Goal: Task Accomplishment & Management: Complete application form

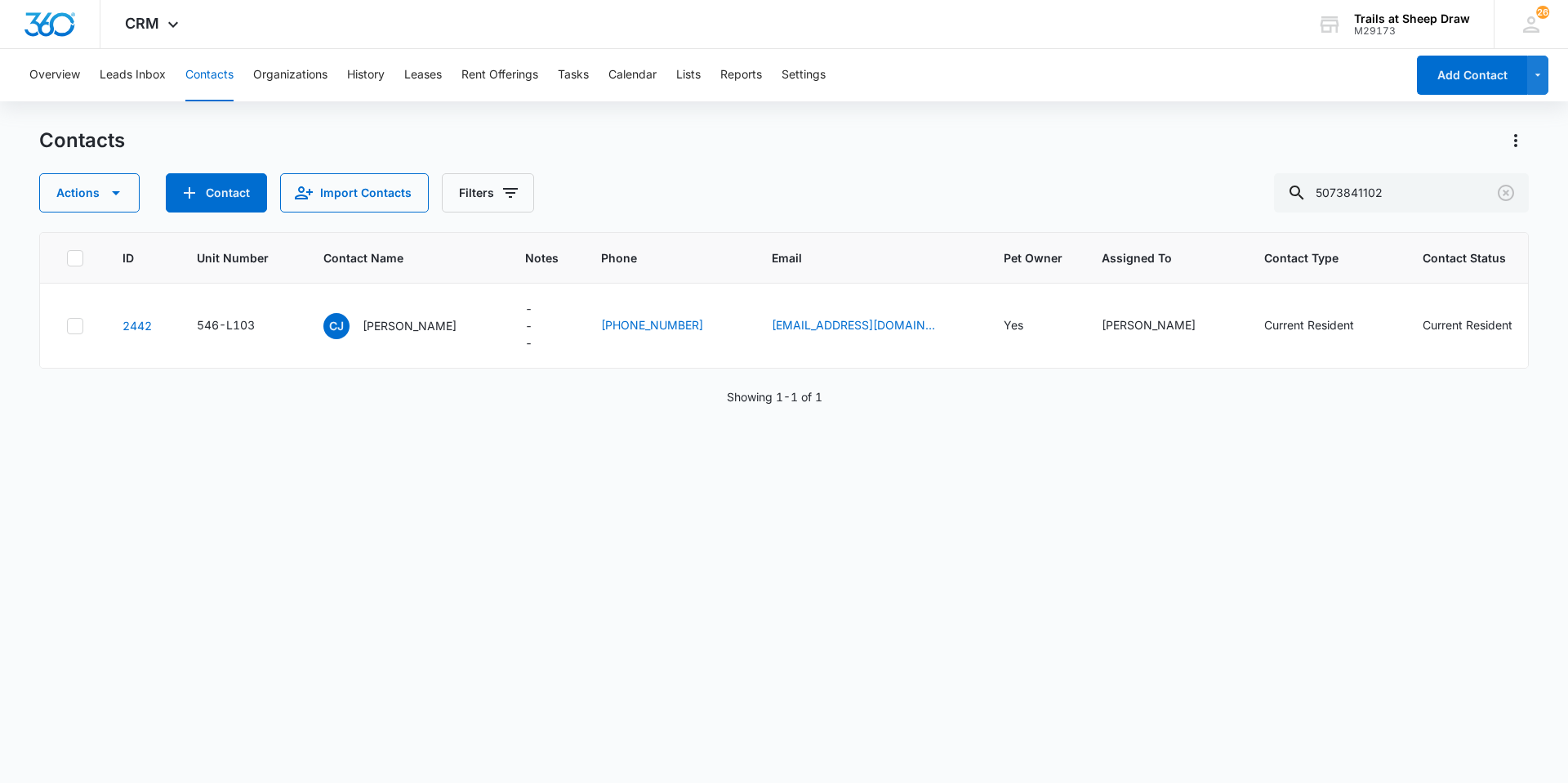
drag, startPoint x: 1440, startPoint y: 191, endPoint x: 659, endPoint y: 112, distance: 785.0
click at [977, 160] on div "Contacts Actions Contact Import Contacts Filters 5073841102" at bounding box center [784, 169] width 1490 height 85
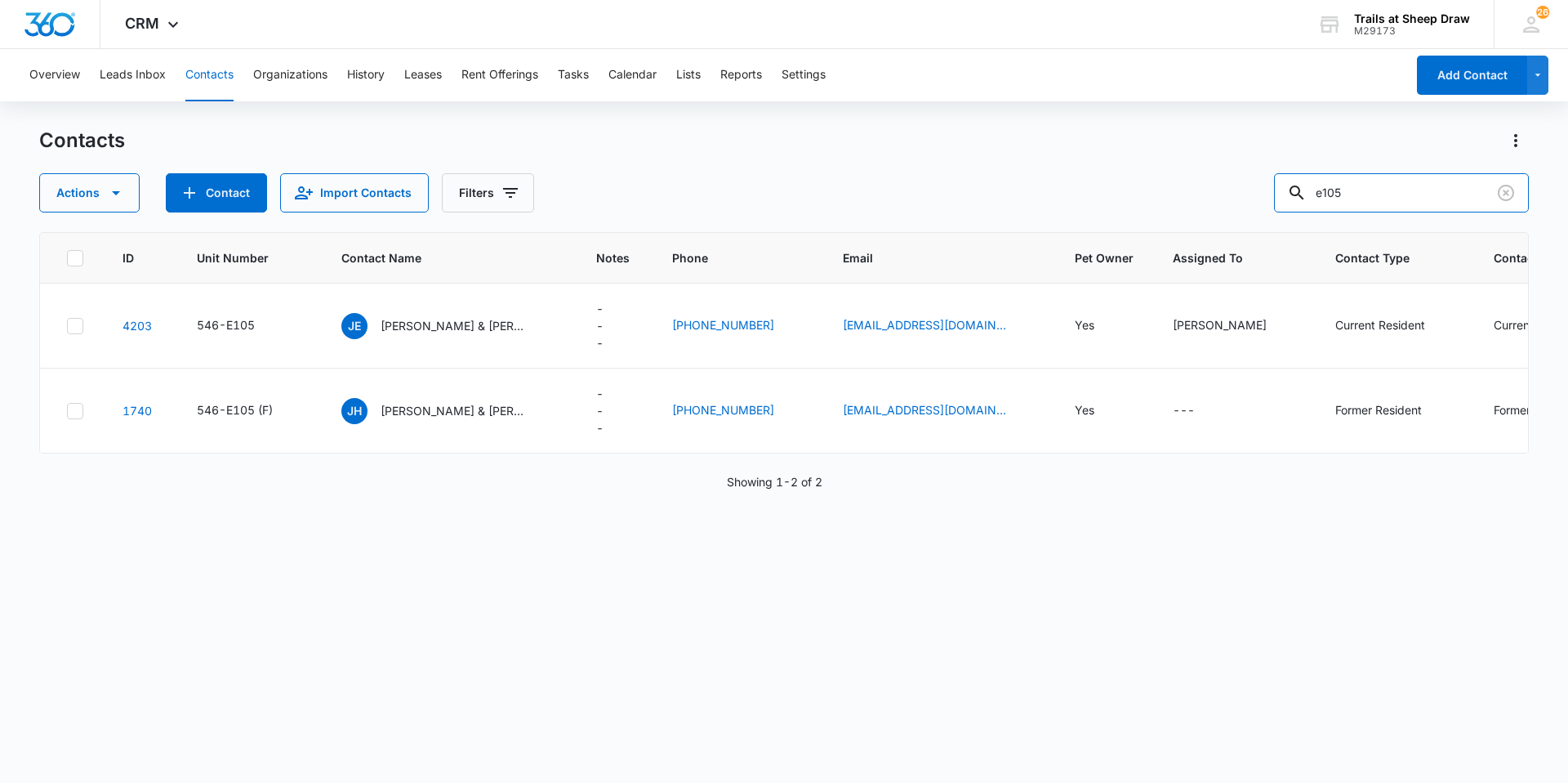
drag, startPoint x: 1406, startPoint y: 200, endPoint x: 1065, endPoint y: 190, distance: 341.1
click at [1066, 190] on div "Actions Contact Import Contacts Filters e105" at bounding box center [784, 193] width 1490 height 39
type input "w201"
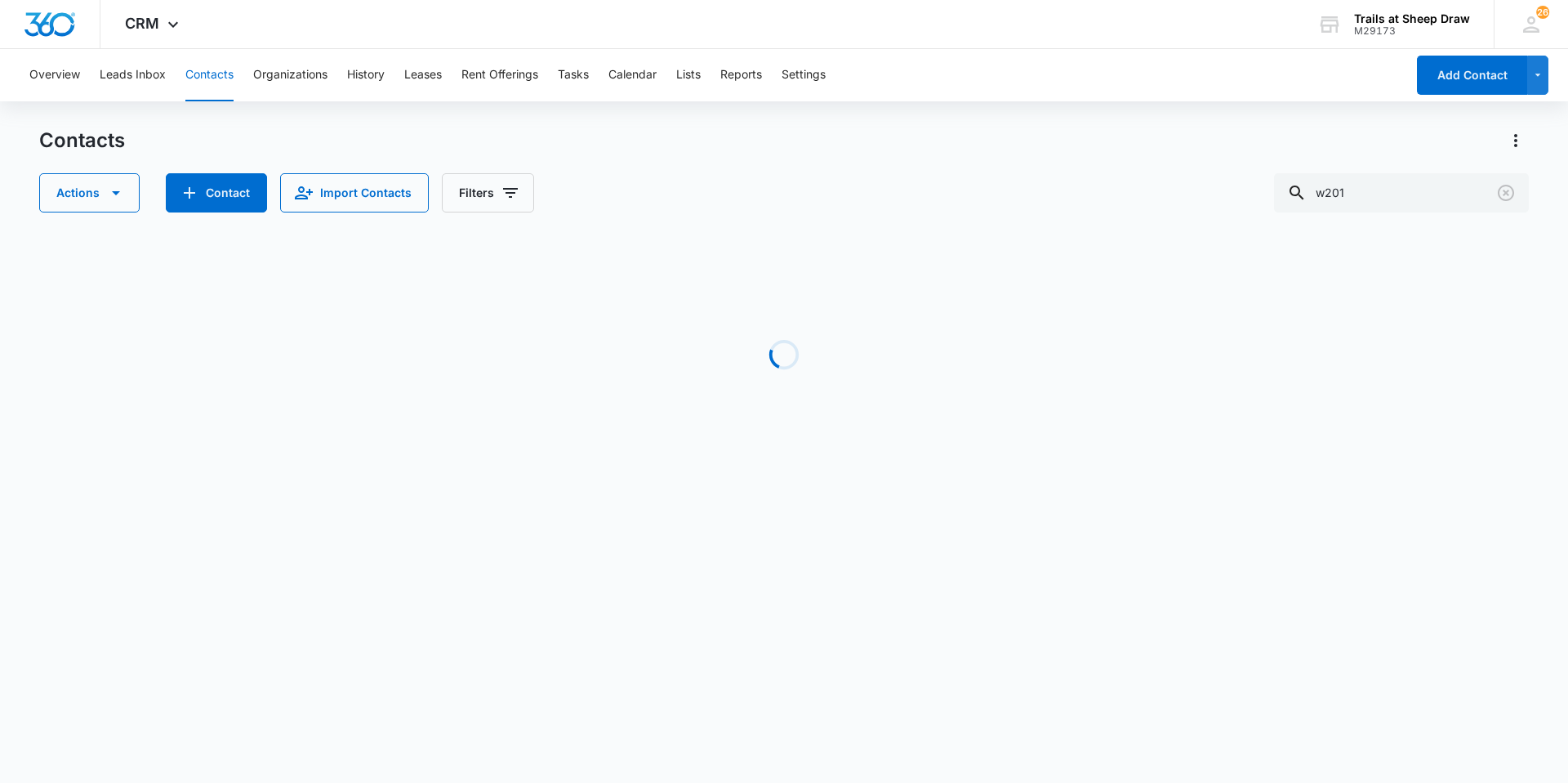
click at [1144, 157] on div "Contacts Actions Contact Import Contacts Filters w201" at bounding box center [784, 169] width 1490 height 85
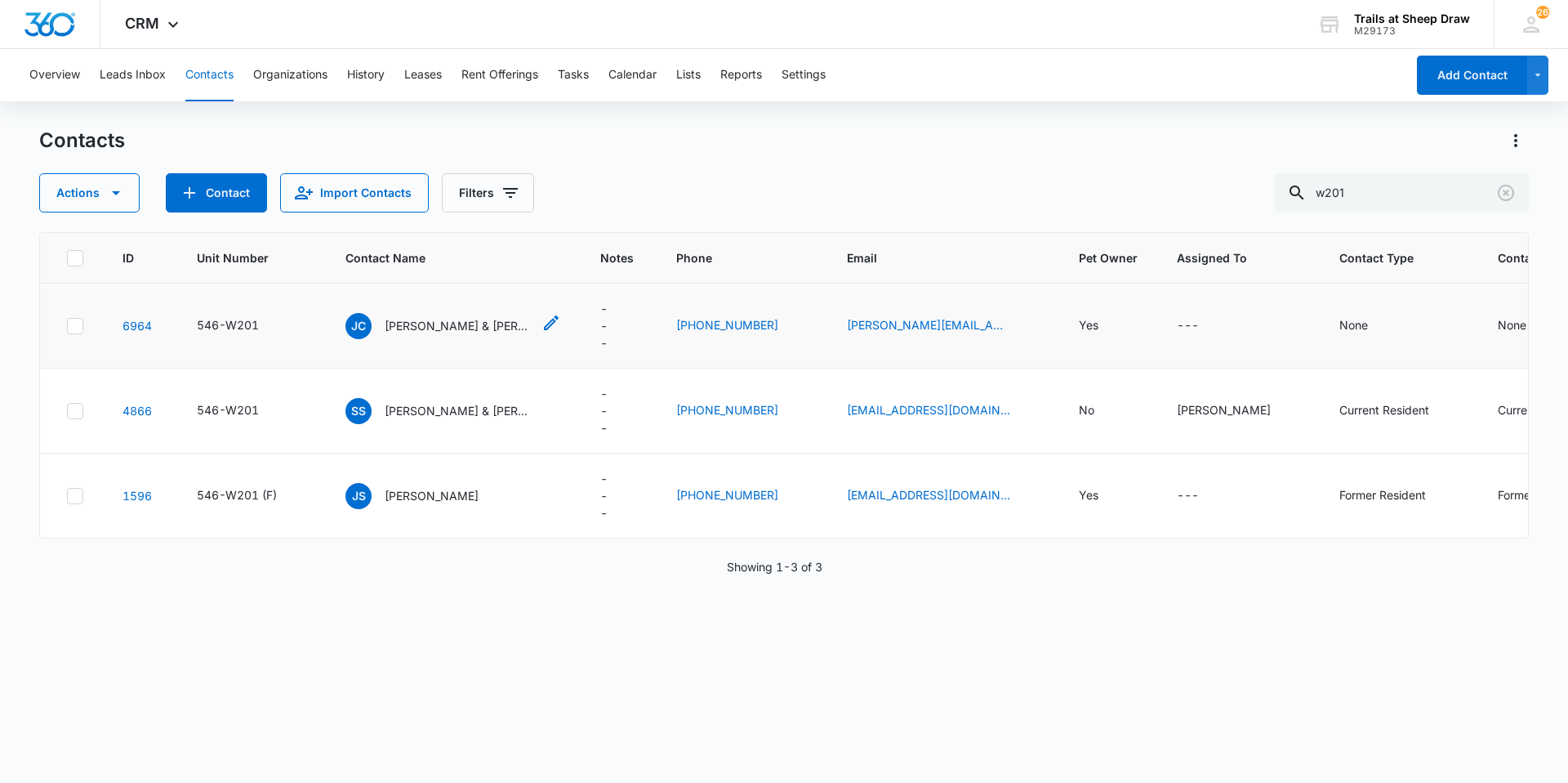
click at [416, 329] on p "[PERSON_NAME] & [PERSON_NAME]" at bounding box center [458, 325] width 147 height 17
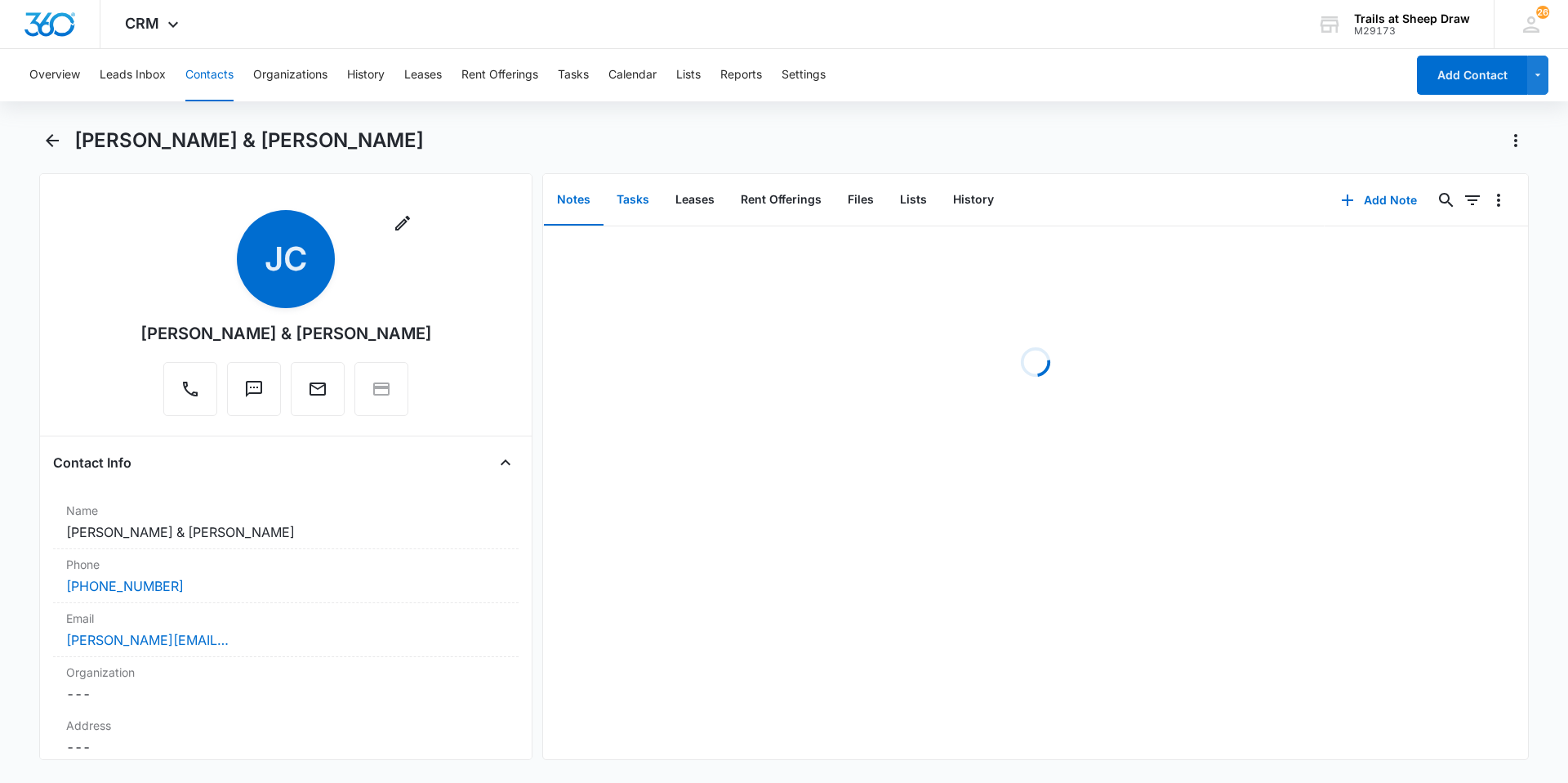
click at [623, 197] on button "Tasks" at bounding box center [632, 200] width 59 height 50
click at [650, 247] on p "W201 - Work Order" at bounding box center [617, 252] width 116 height 17
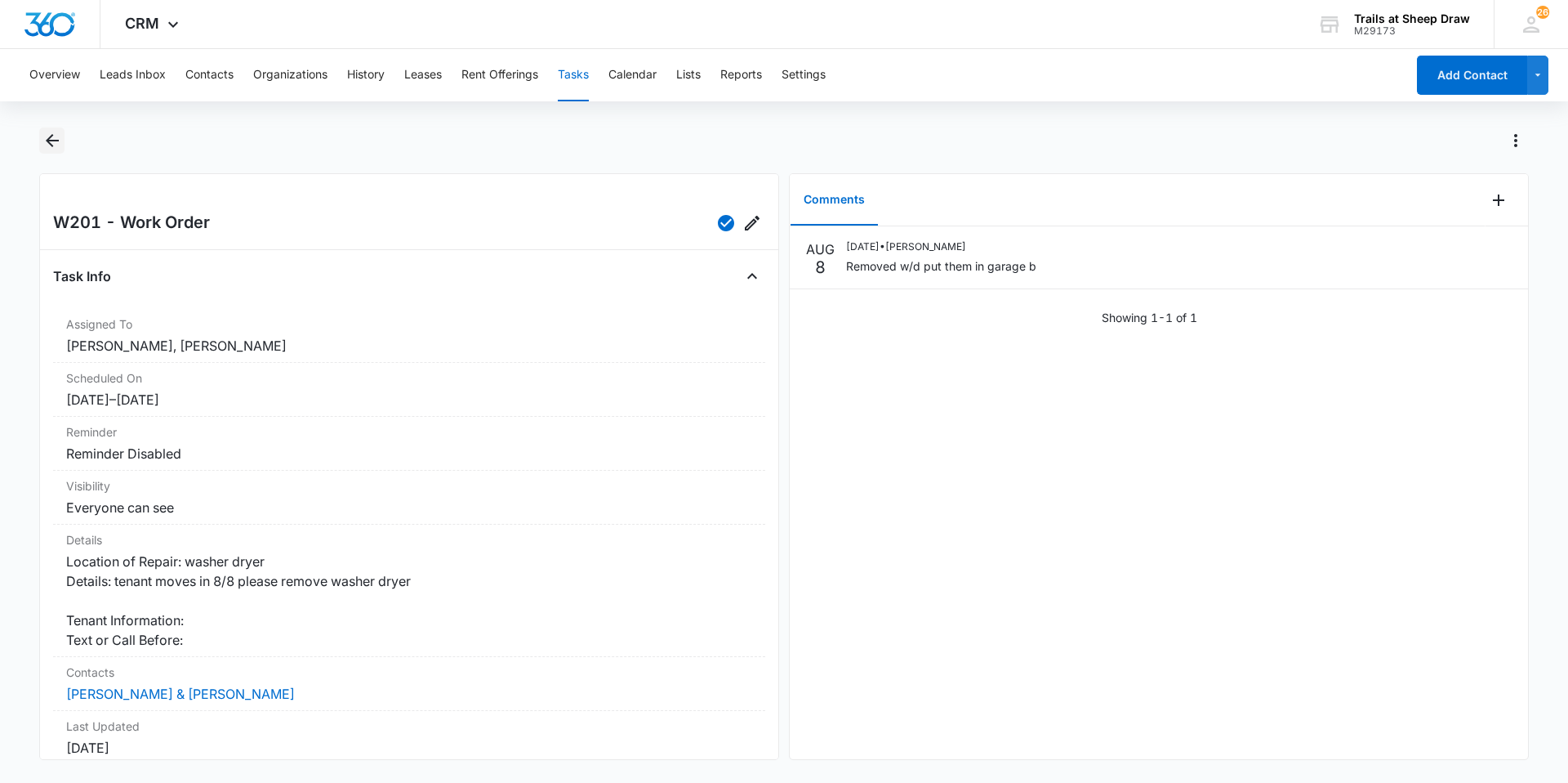
click at [63, 149] on button "Back" at bounding box center [51, 141] width 25 height 26
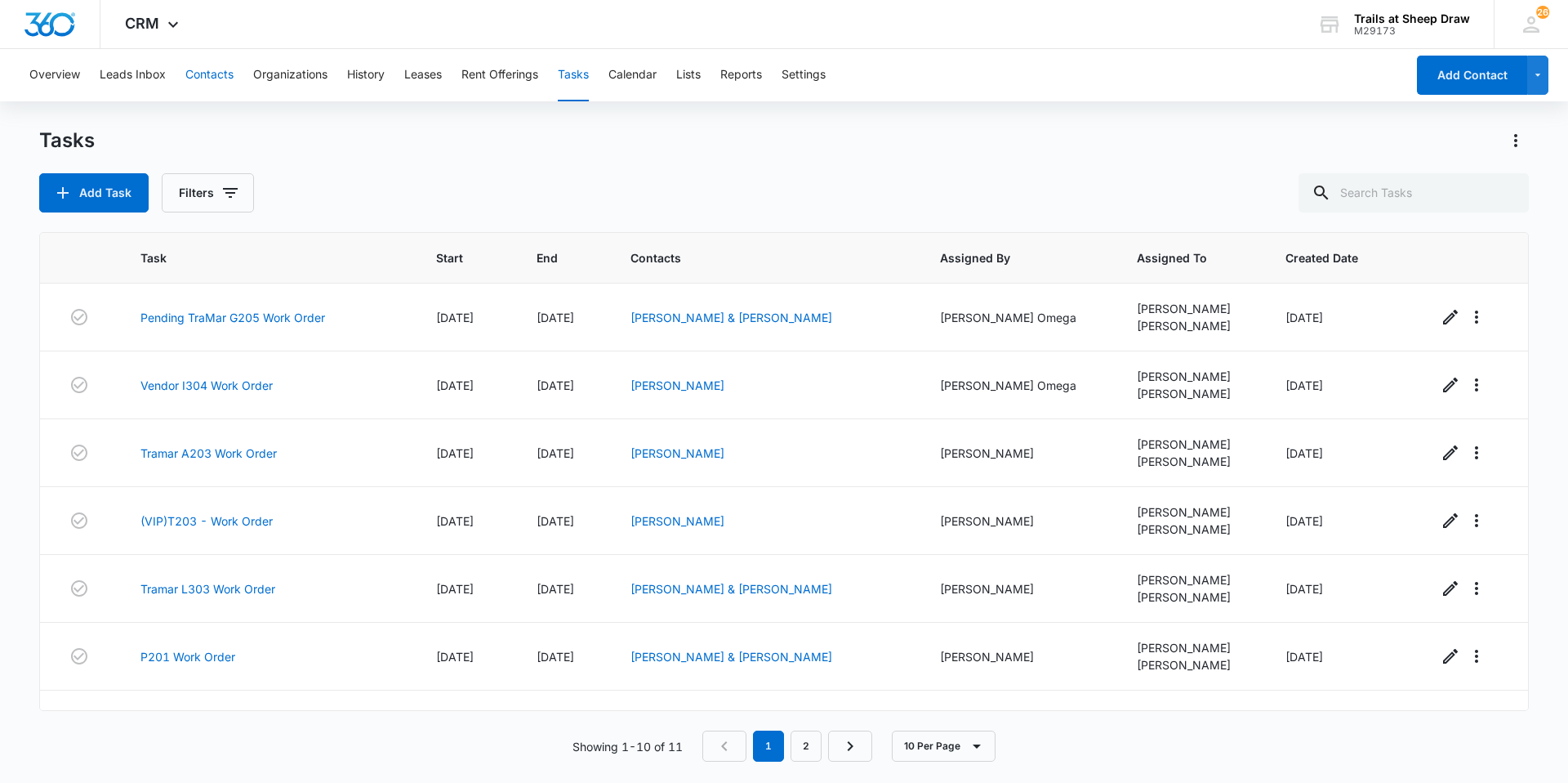
click at [213, 78] on button "Contacts" at bounding box center [209, 75] width 48 height 52
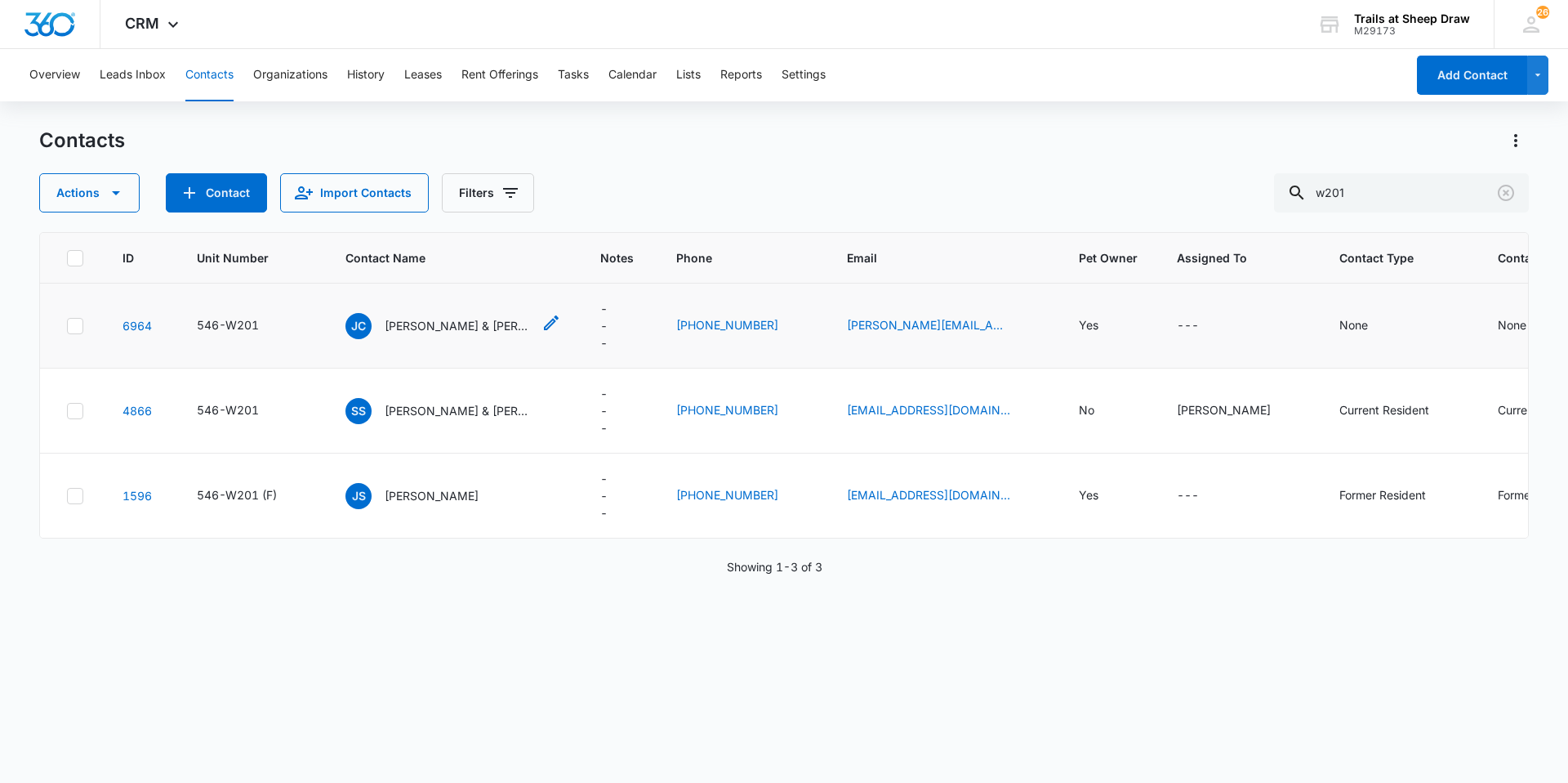
click at [410, 333] on p "[PERSON_NAME] & [PERSON_NAME]" at bounding box center [458, 325] width 147 height 17
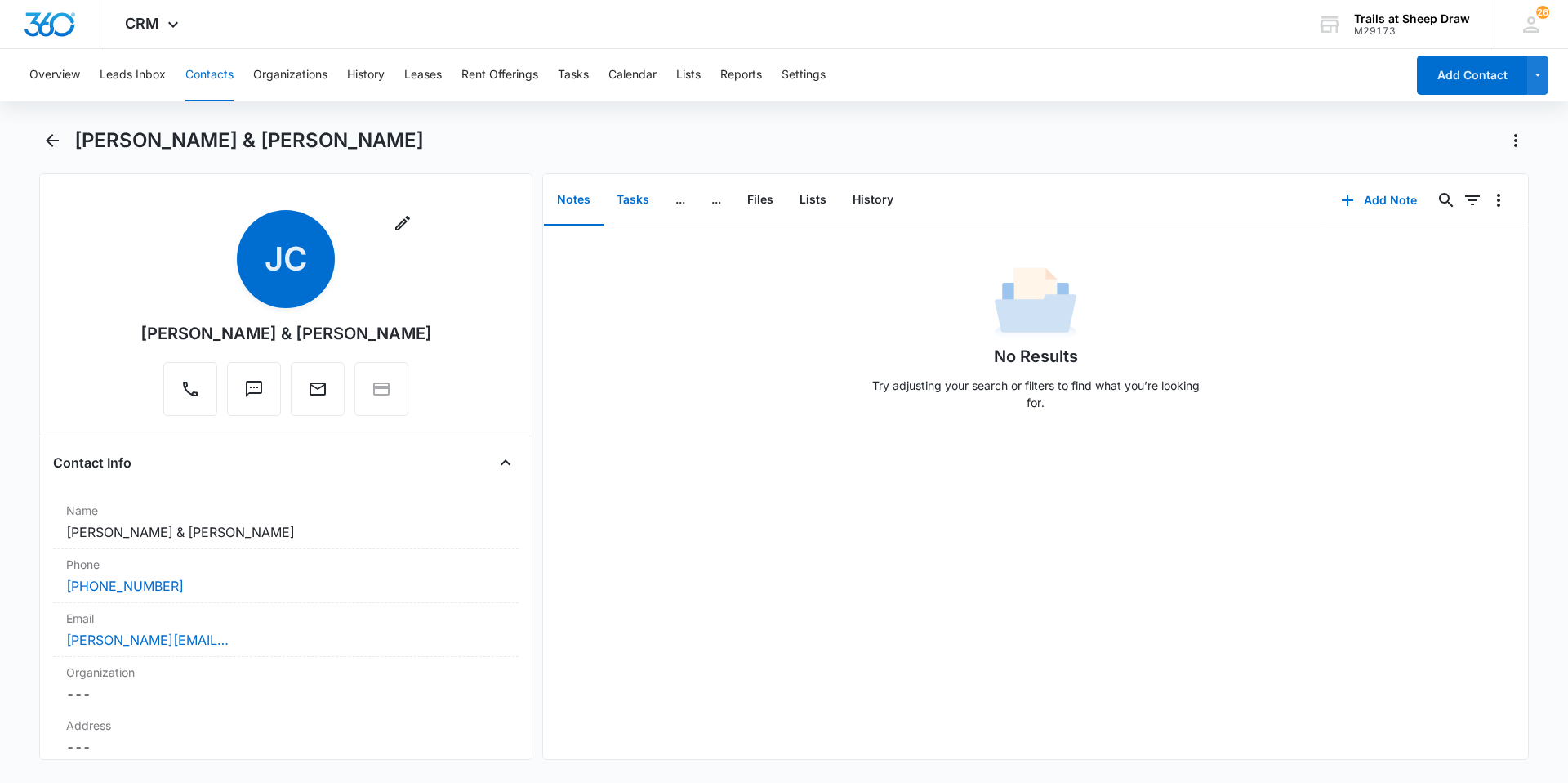
click at [646, 197] on button "Tasks" at bounding box center [632, 200] width 59 height 50
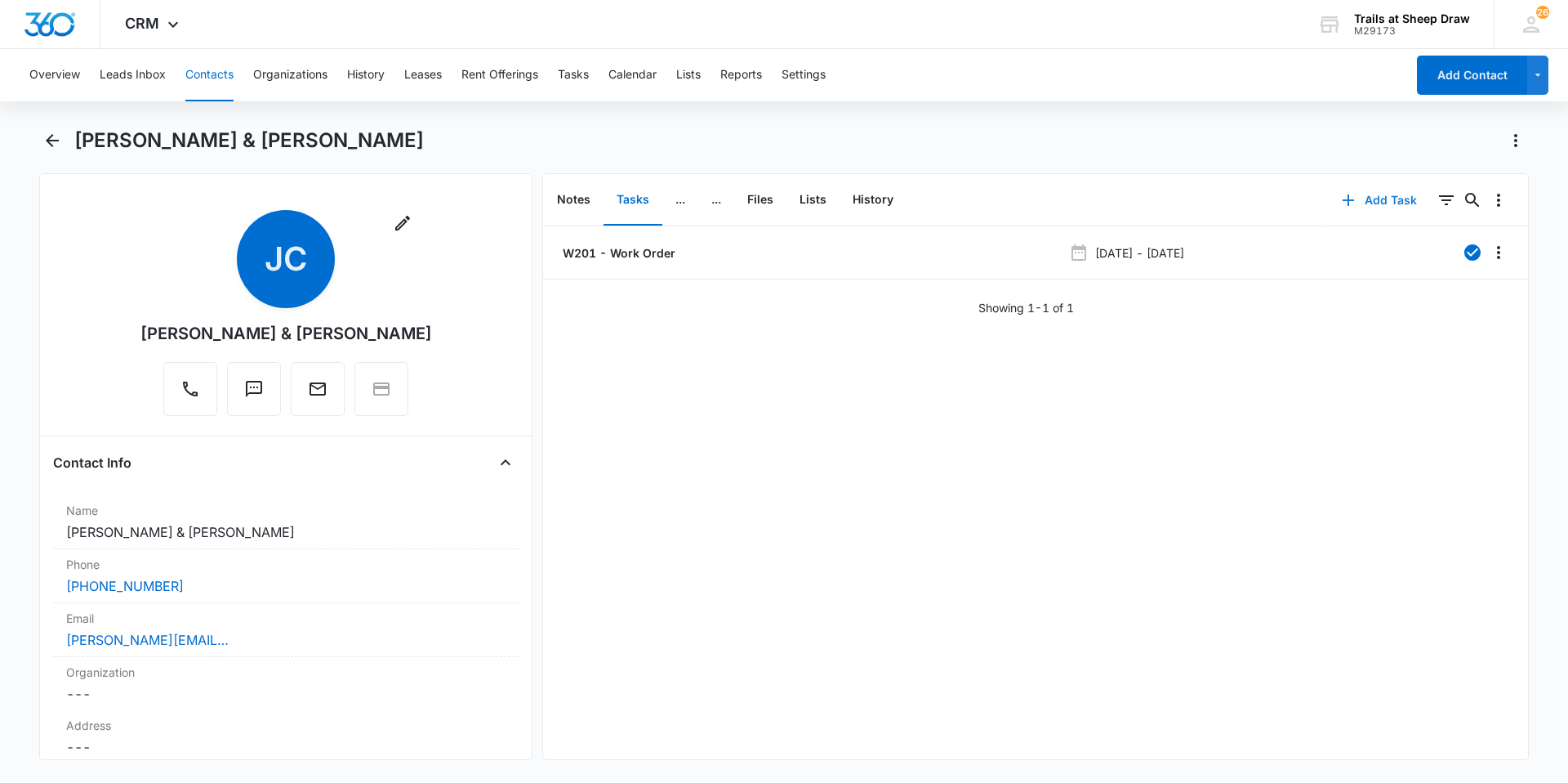
click at [1376, 190] on button "Add Task" at bounding box center [1379, 200] width 108 height 39
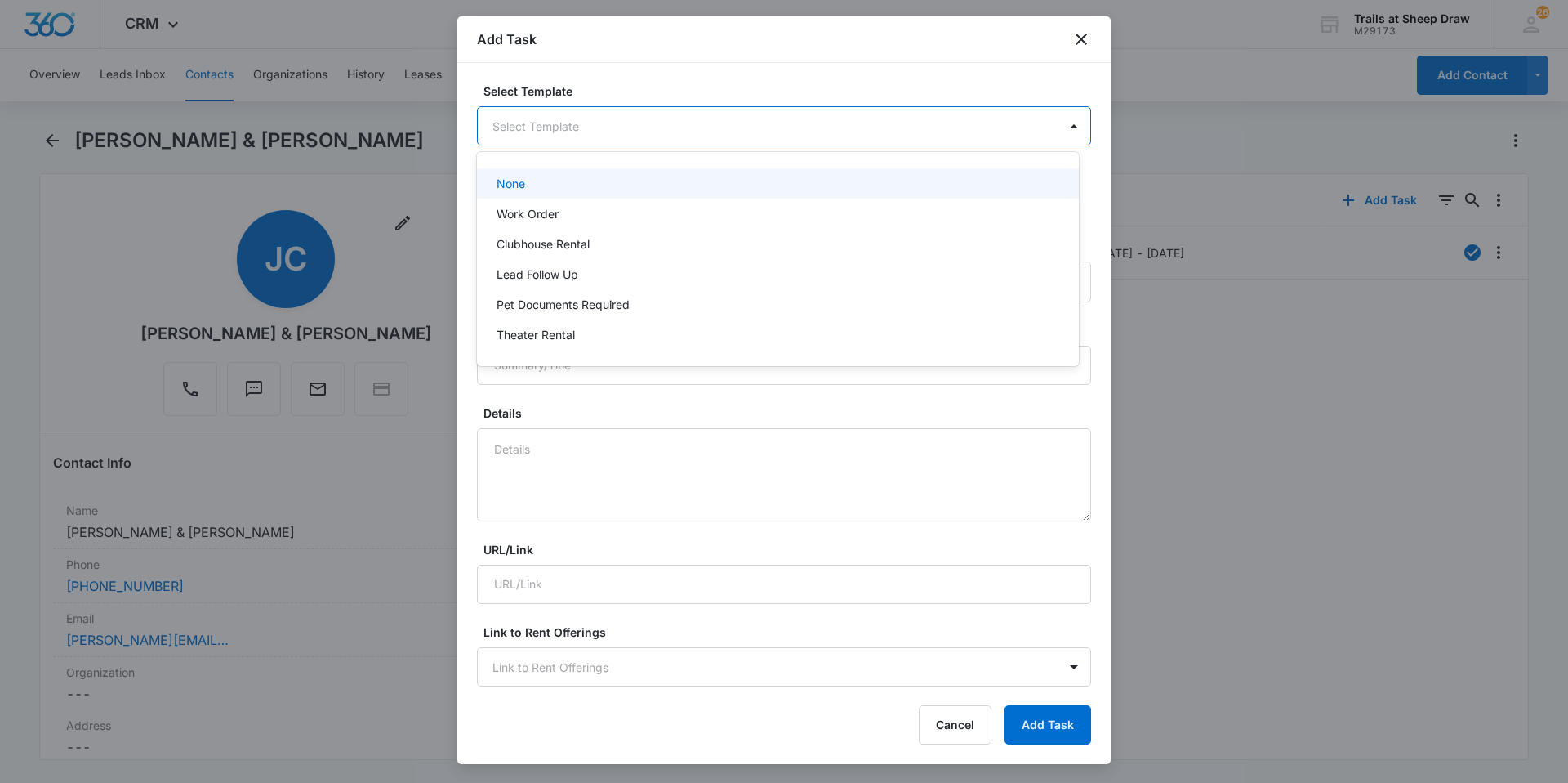
click at [547, 127] on body "CRM Apps Reputation Websites Forms CRM Email Social Content Ads Intelligence Fi…" at bounding box center [784, 391] width 1568 height 783
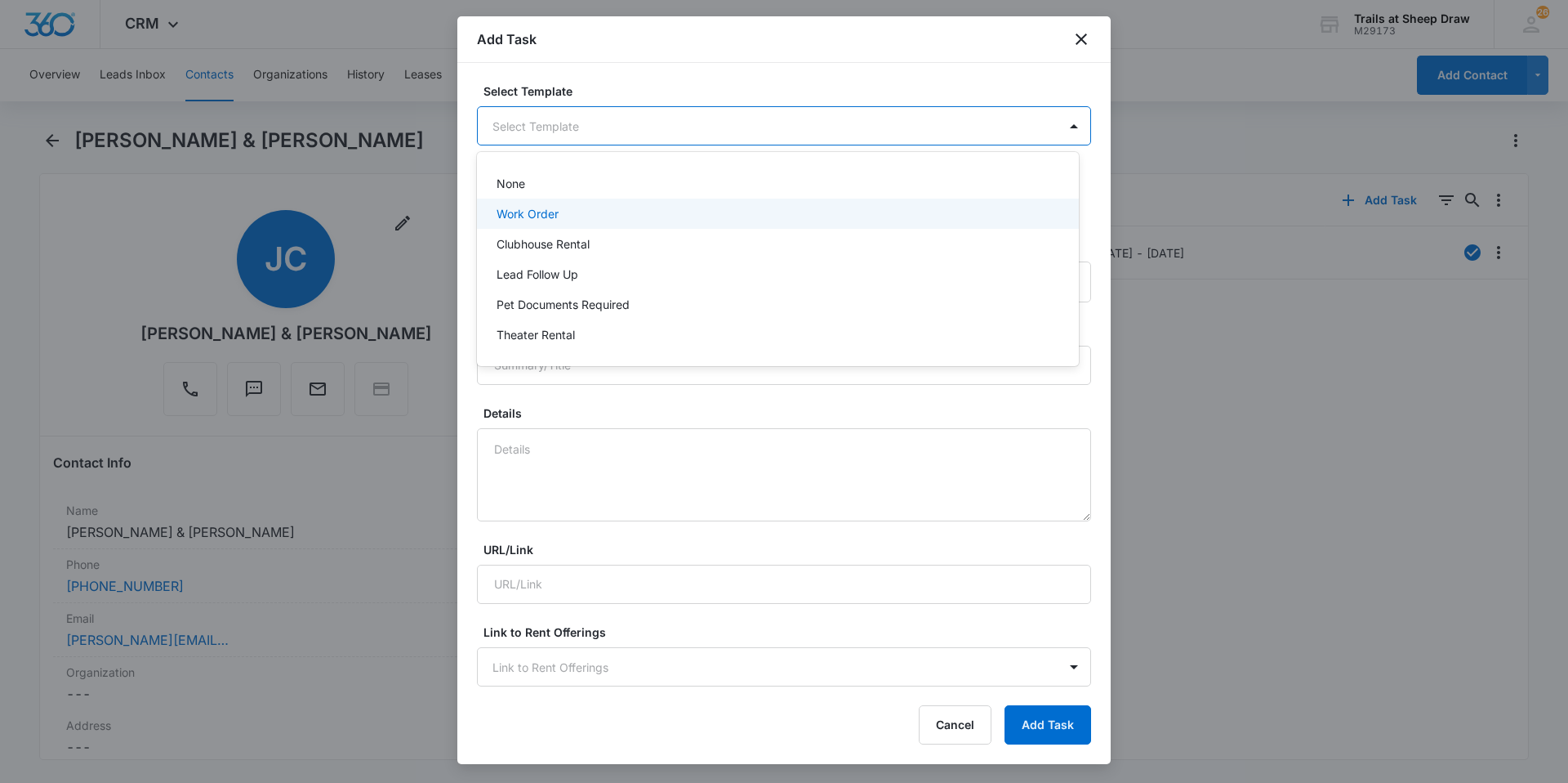
click at [544, 208] on p "Work Order" at bounding box center [528, 213] width 62 height 17
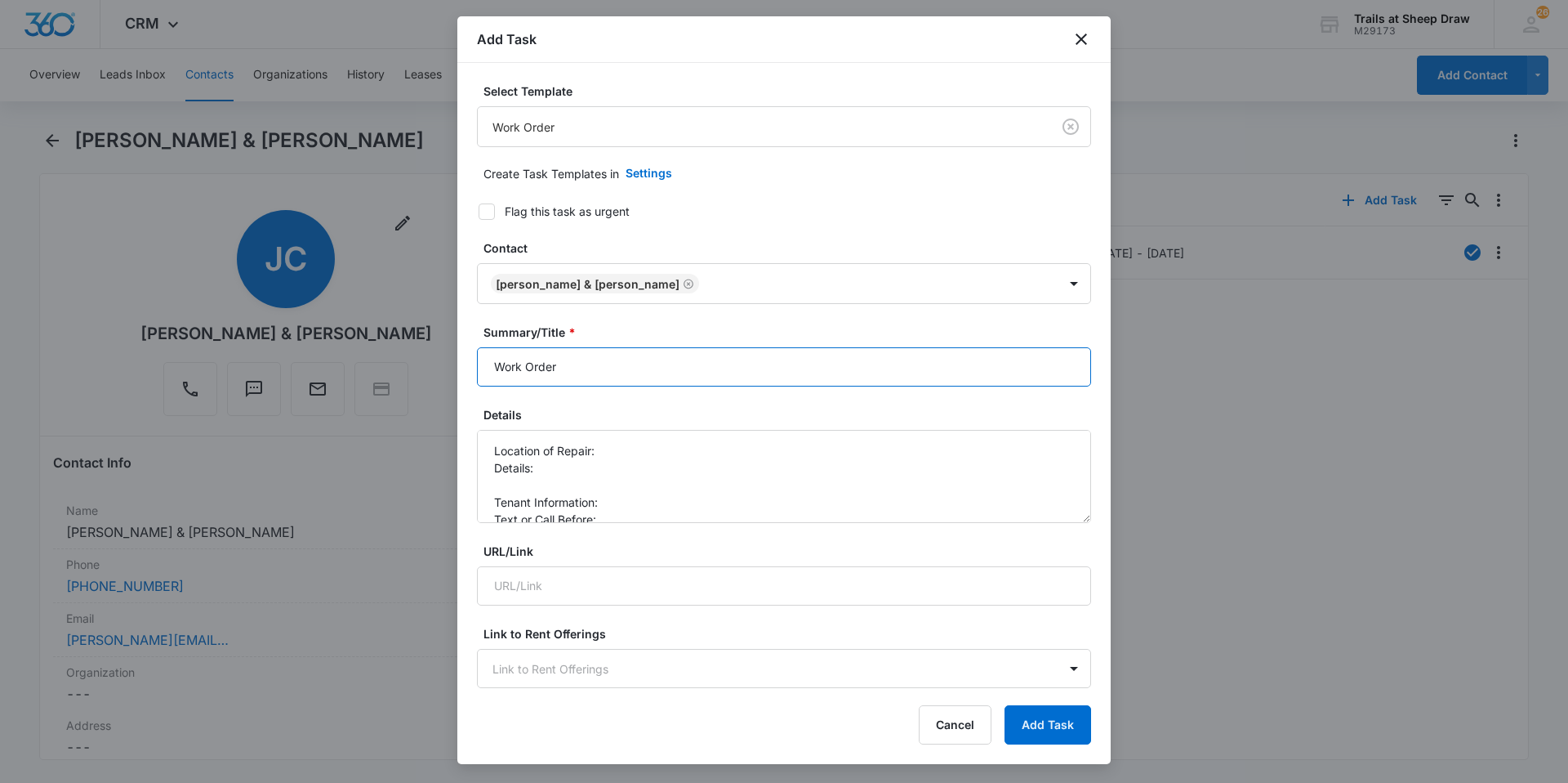
click at [488, 370] on input "Work Order" at bounding box center [784, 367] width 614 height 39
type input "W201 Work Order"
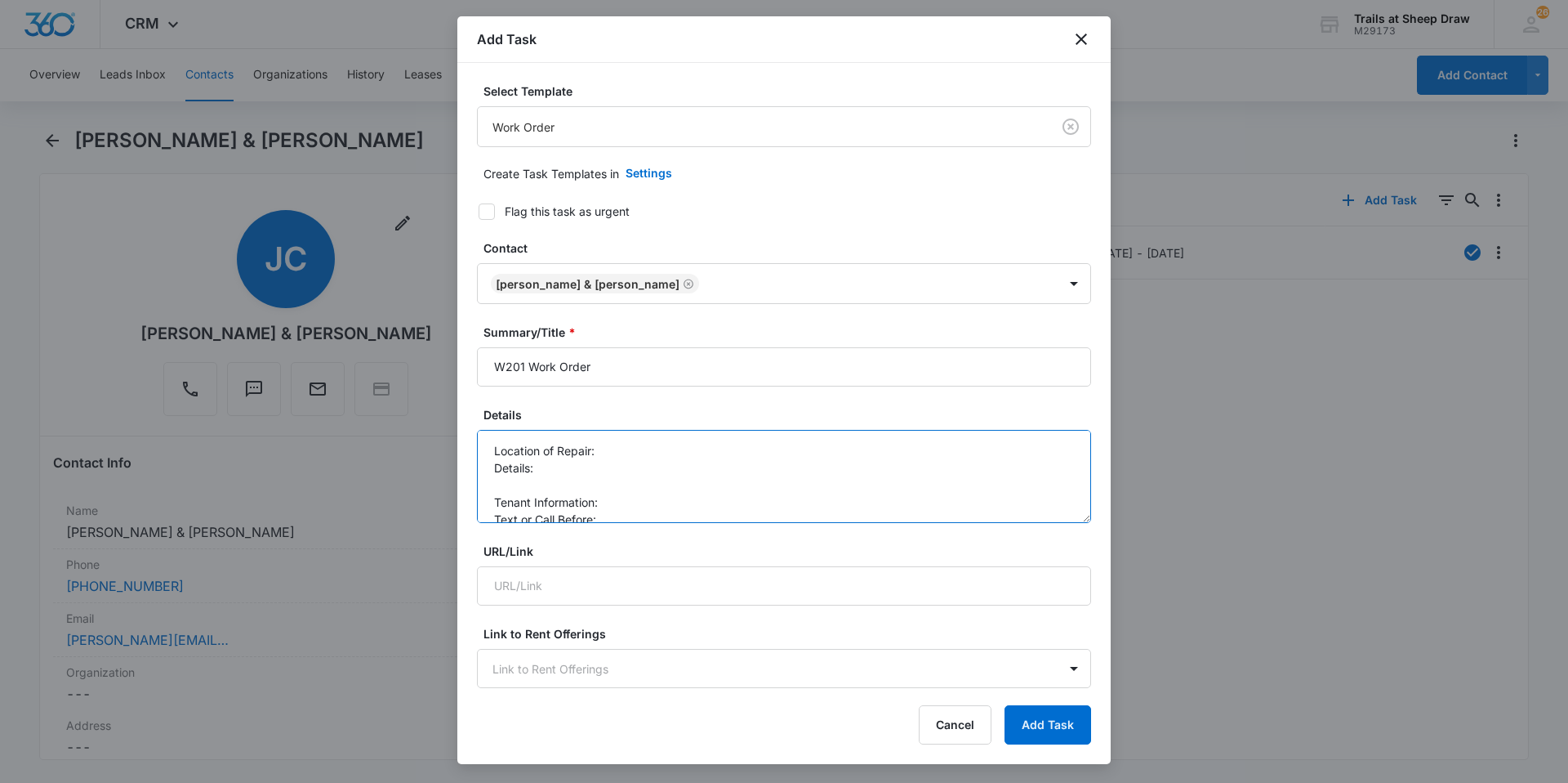
click at [613, 450] on textarea "Location of Repair: Details: Tenant Information: Text or Call Before:" at bounding box center [784, 477] width 614 height 93
click at [647, 450] on textarea "Location of Repair: patio Details: Tenant Information: Text or Call Before:" at bounding box center [784, 477] width 614 height 93
click at [544, 471] on textarea "Location of Repair: patio, kitchen, toilet, laundry room, ice maker, guest bedr…" at bounding box center [784, 477] width 614 height 93
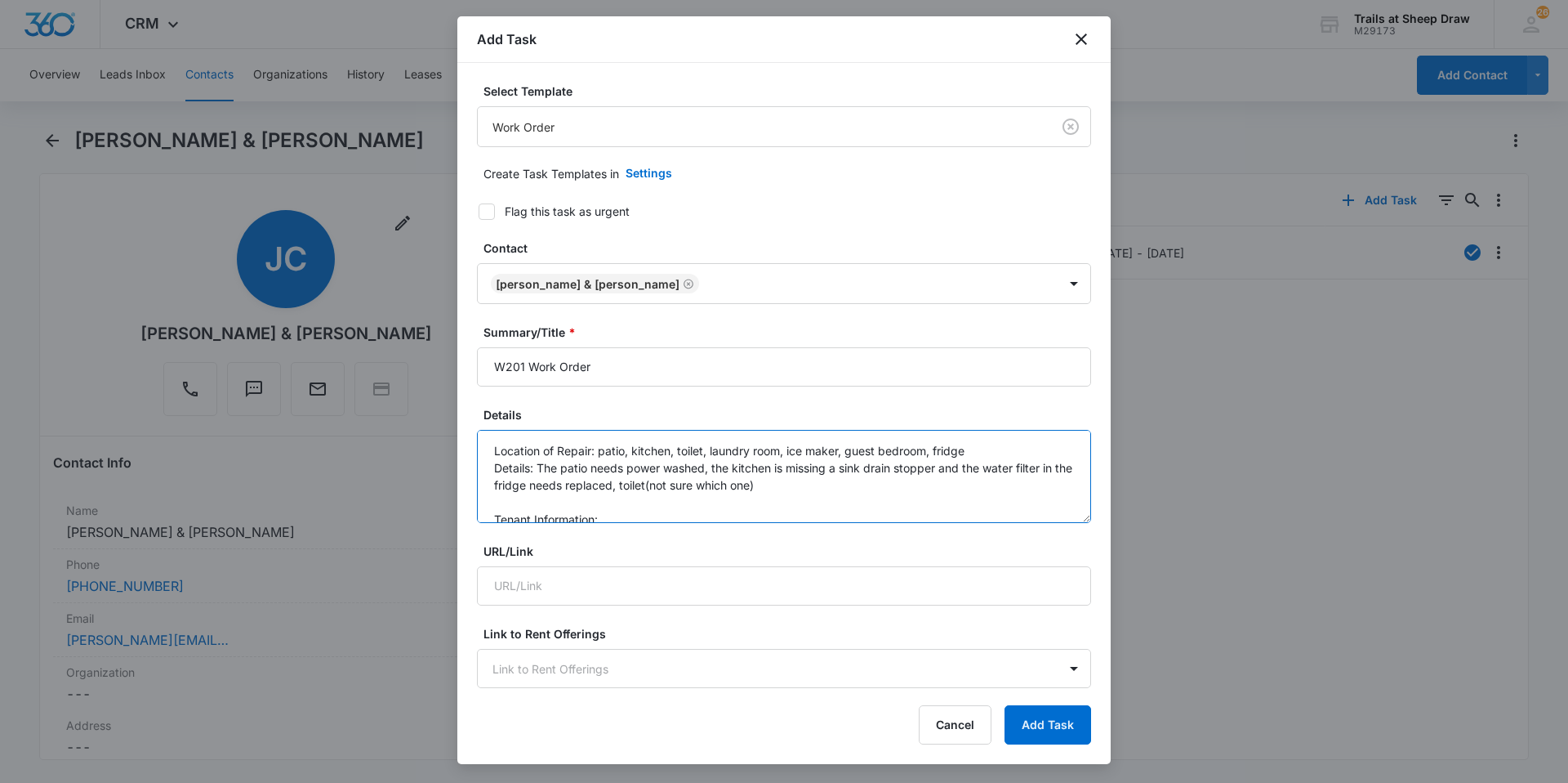
click at [794, 483] on textarea "Location of Repair: patio, kitchen, toilet, laundry room, ice maker, guest bedr…" at bounding box center [784, 477] width 614 height 93
click at [741, 504] on textarea "Location of Repair: patio, kitchen, toilet, laundry room, ice maker, guest bedr…" at bounding box center [784, 477] width 614 height 93
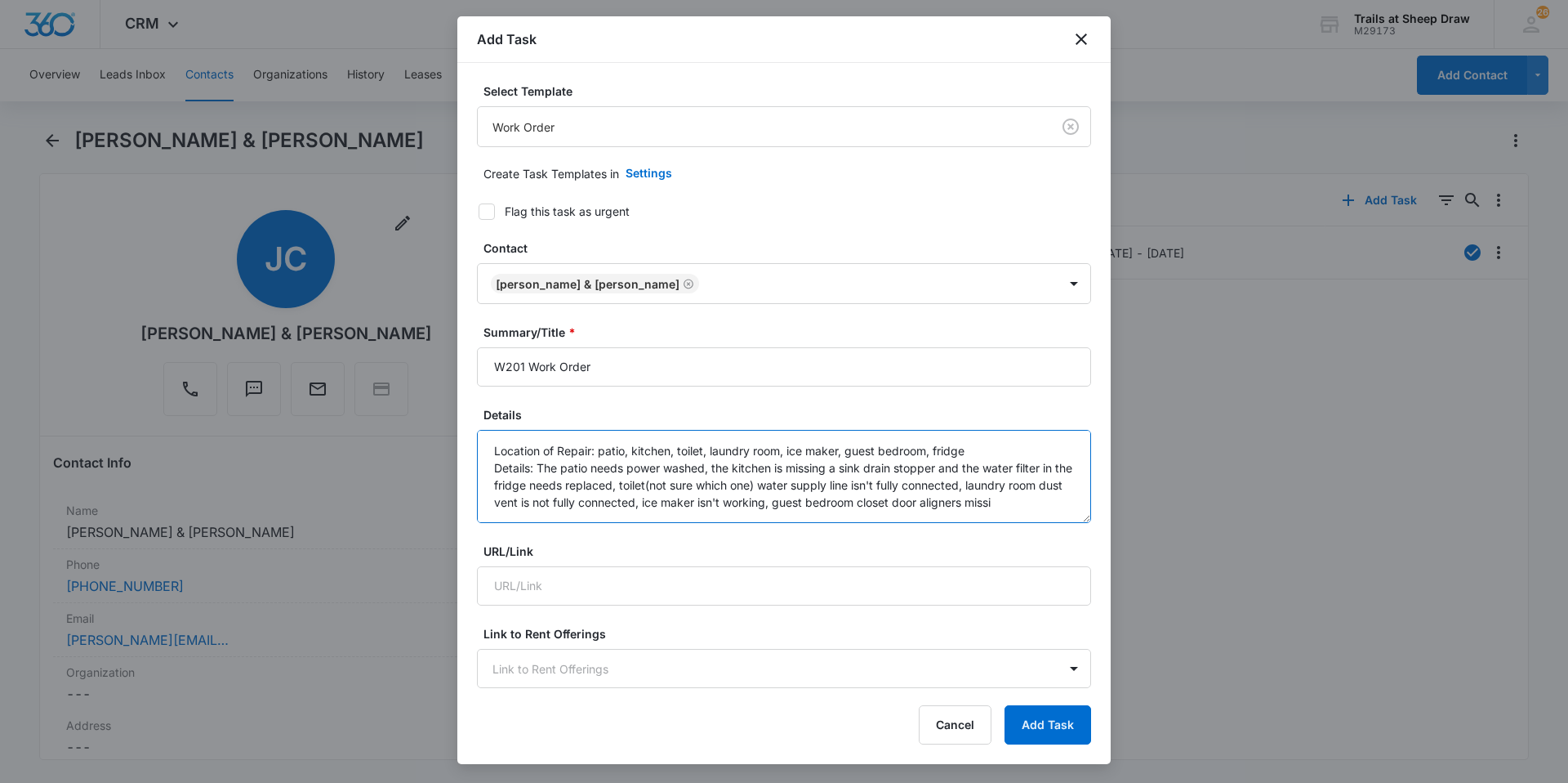
scroll to position [4, 0]
type textarea "Location of Repair: patio, kitchen, toilet, laundry room, ice maker, guest bedr…"
click at [1071, 722] on button "Add Task" at bounding box center [1047, 724] width 87 height 39
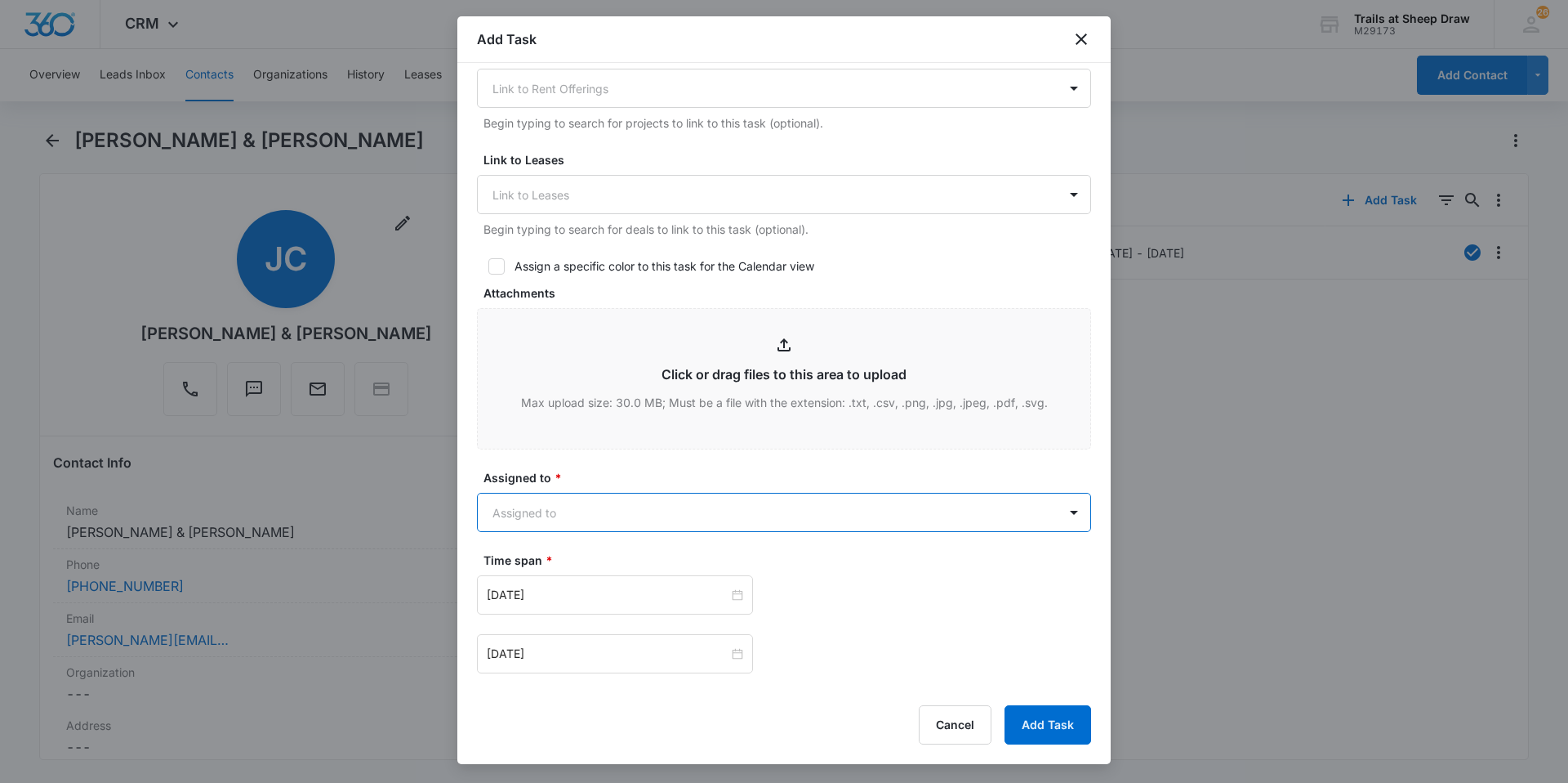
scroll to position [587, 0]
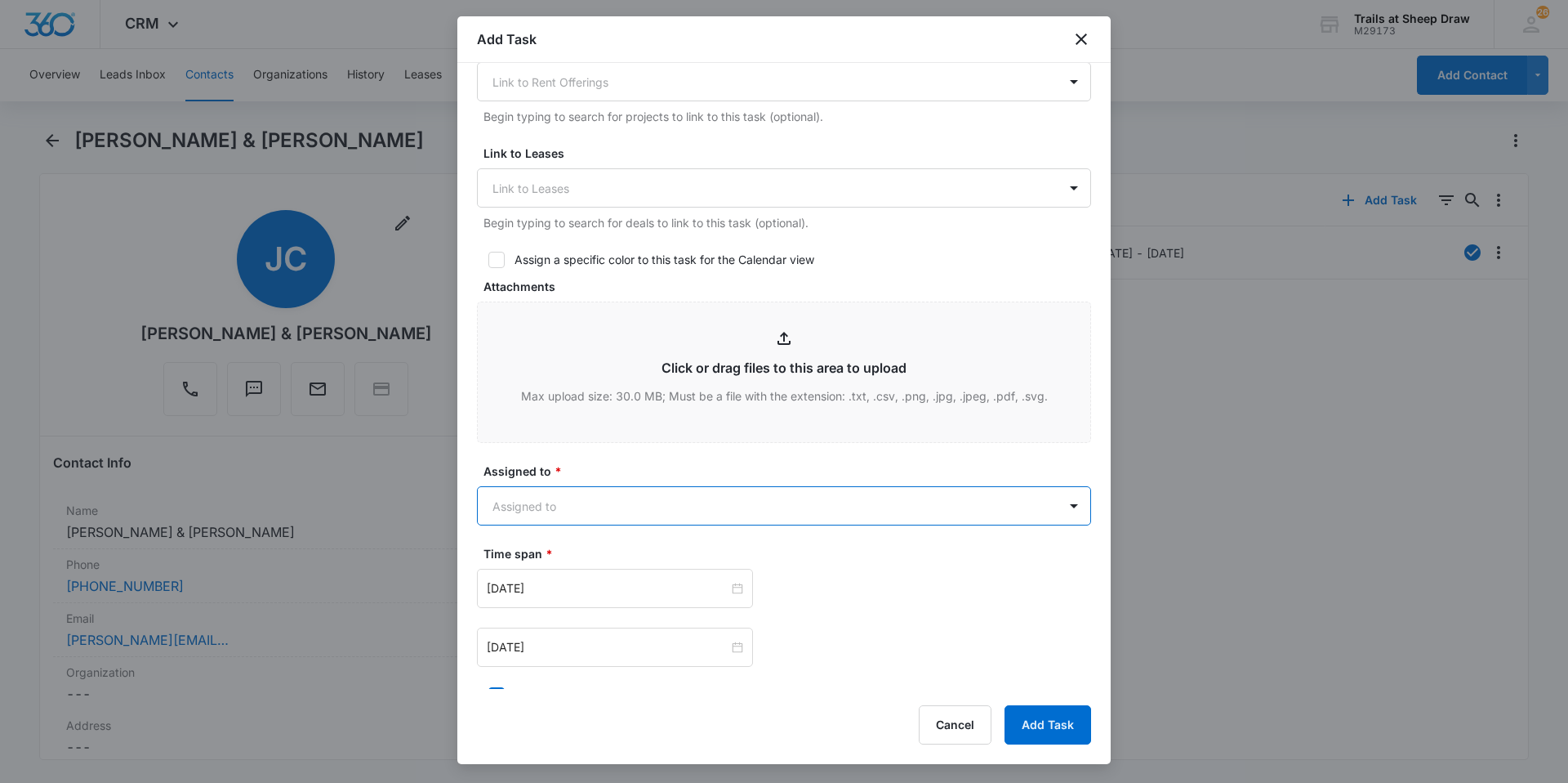
click at [655, 506] on body "CRM Apps Reputation Websites Forms CRM Email Social Content Ads Intelligence Fi…" at bounding box center [784, 391] width 1568 height 783
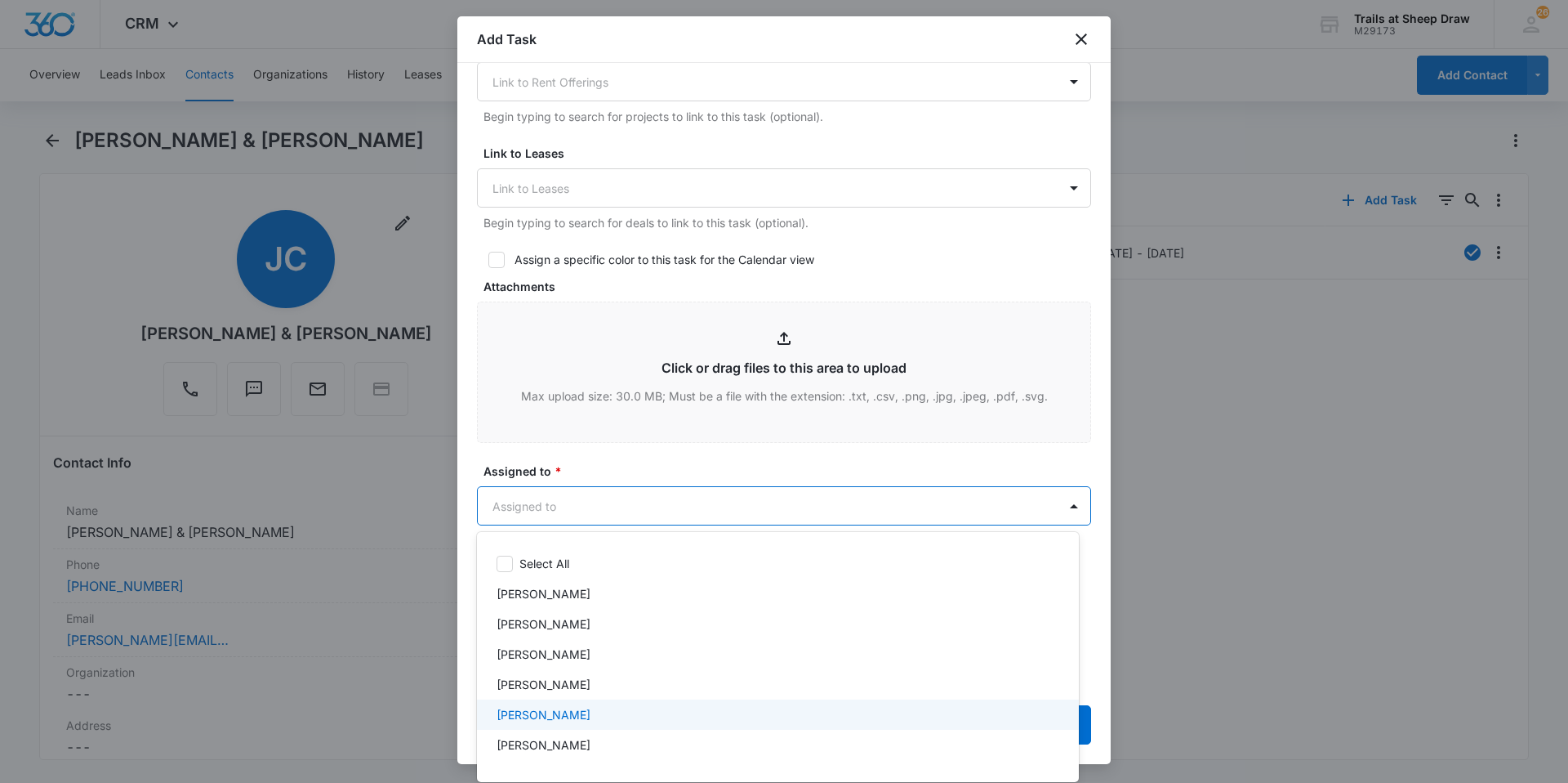
click at [623, 706] on div "[PERSON_NAME]" at bounding box center [776, 714] width 559 height 17
click at [610, 709] on div "[PERSON_NAME]" at bounding box center [776, 717] width 559 height 20
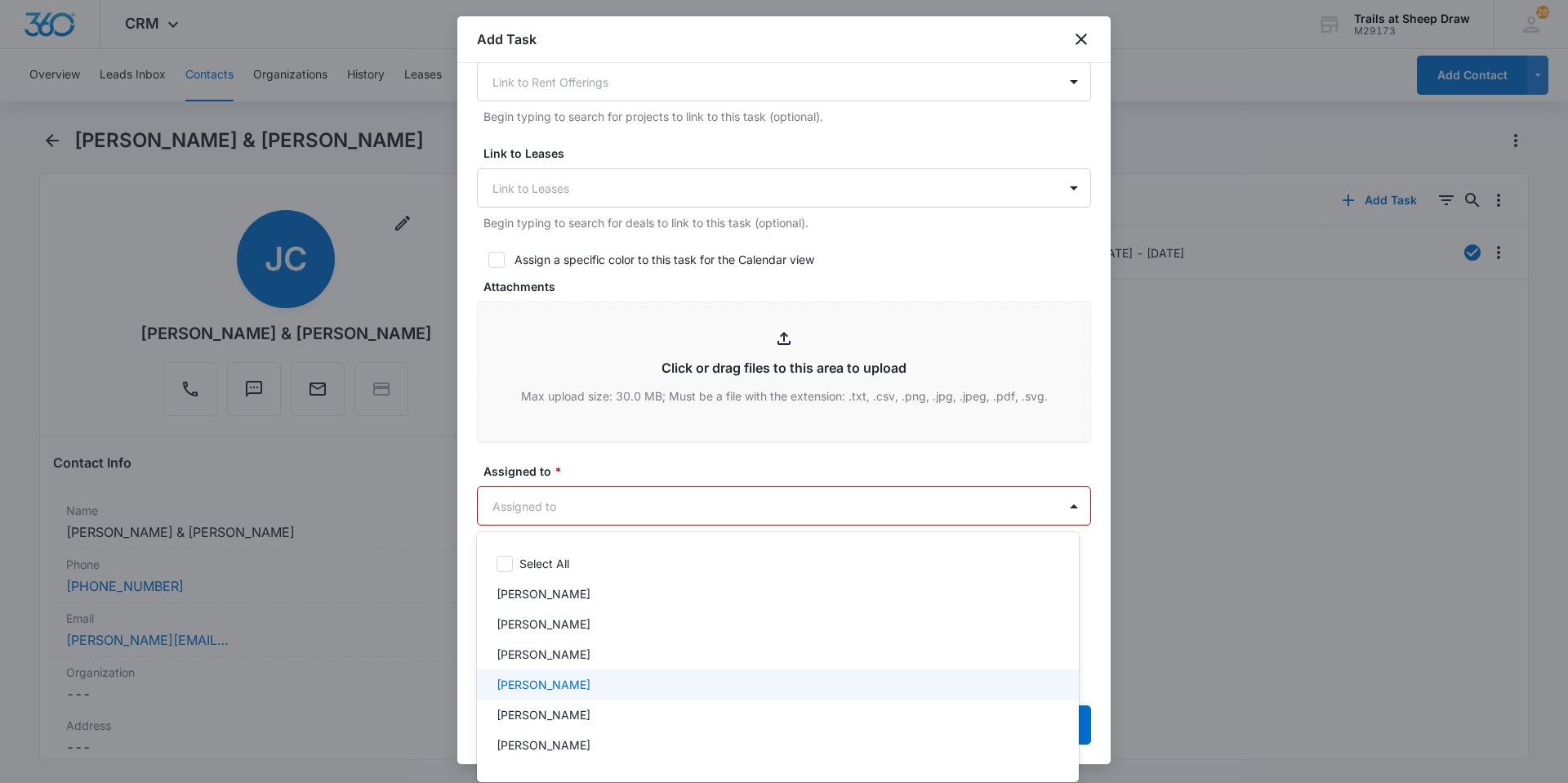
click at [604, 685] on div "[PERSON_NAME]" at bounding box center [776, 684] width 559 height 17
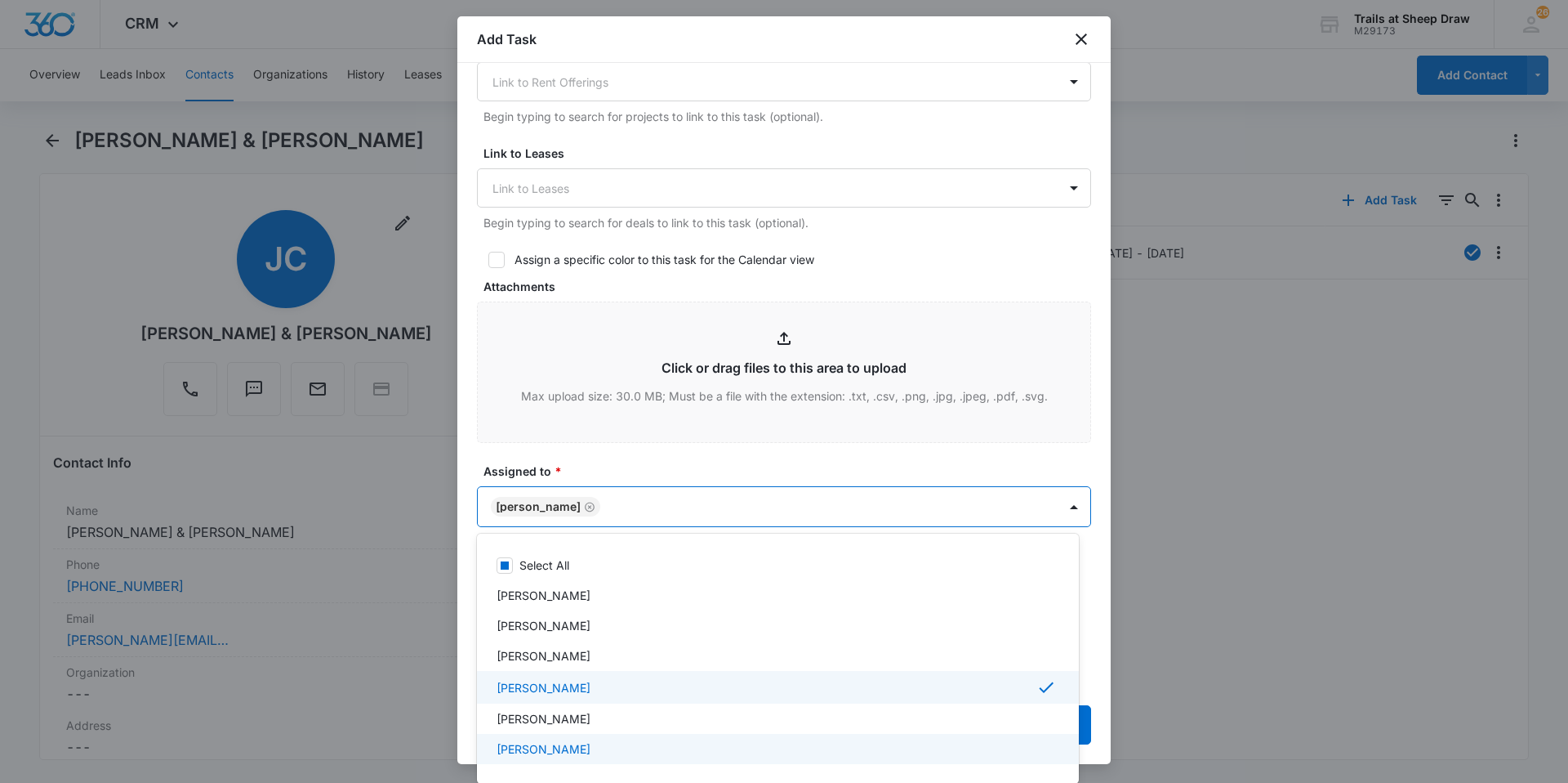
click at [590, 744] on p "[PERSON_NAME]" at bounding box center [543, 749] width 94 height 17
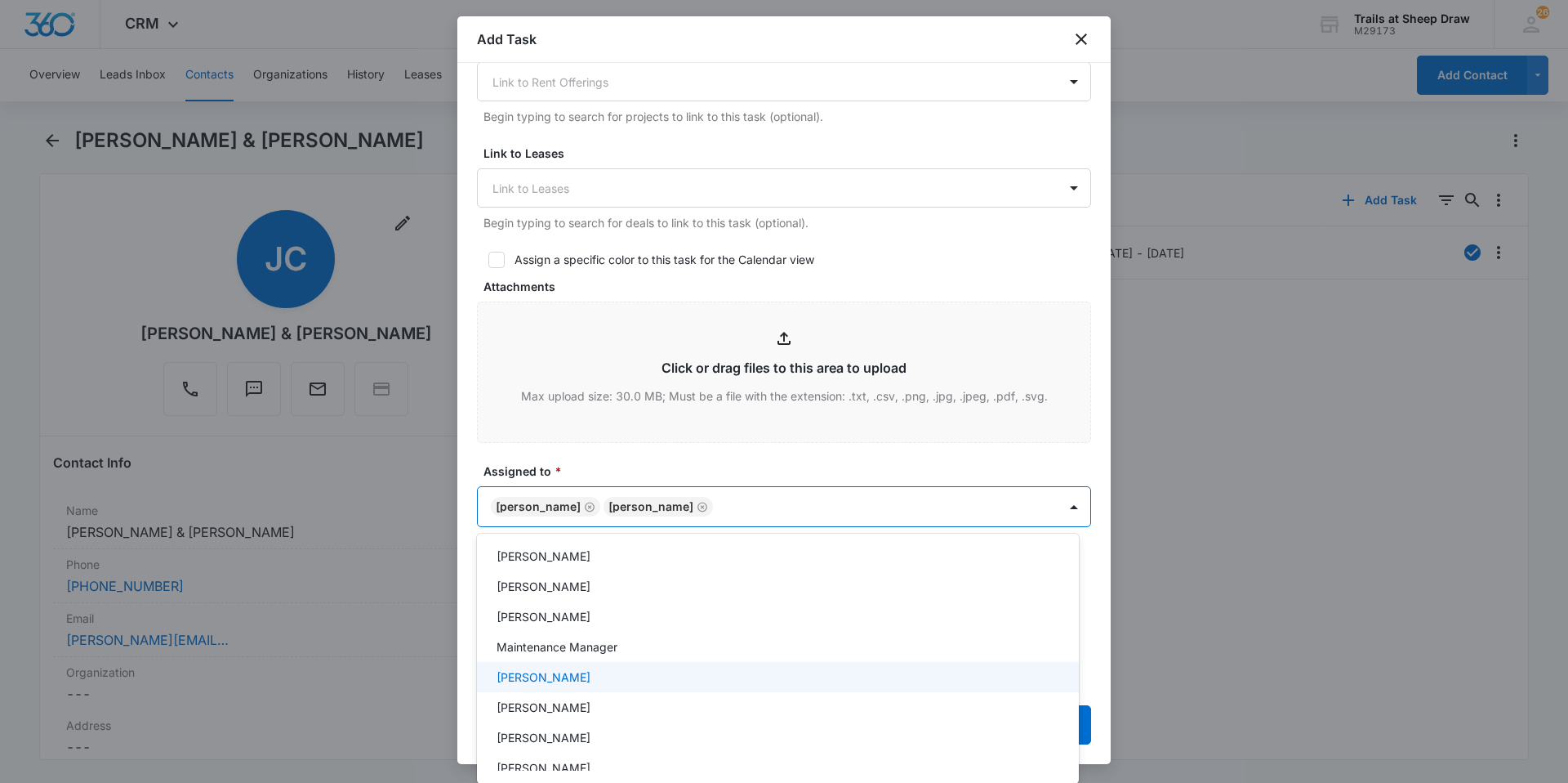
scroll to position [327, 0]
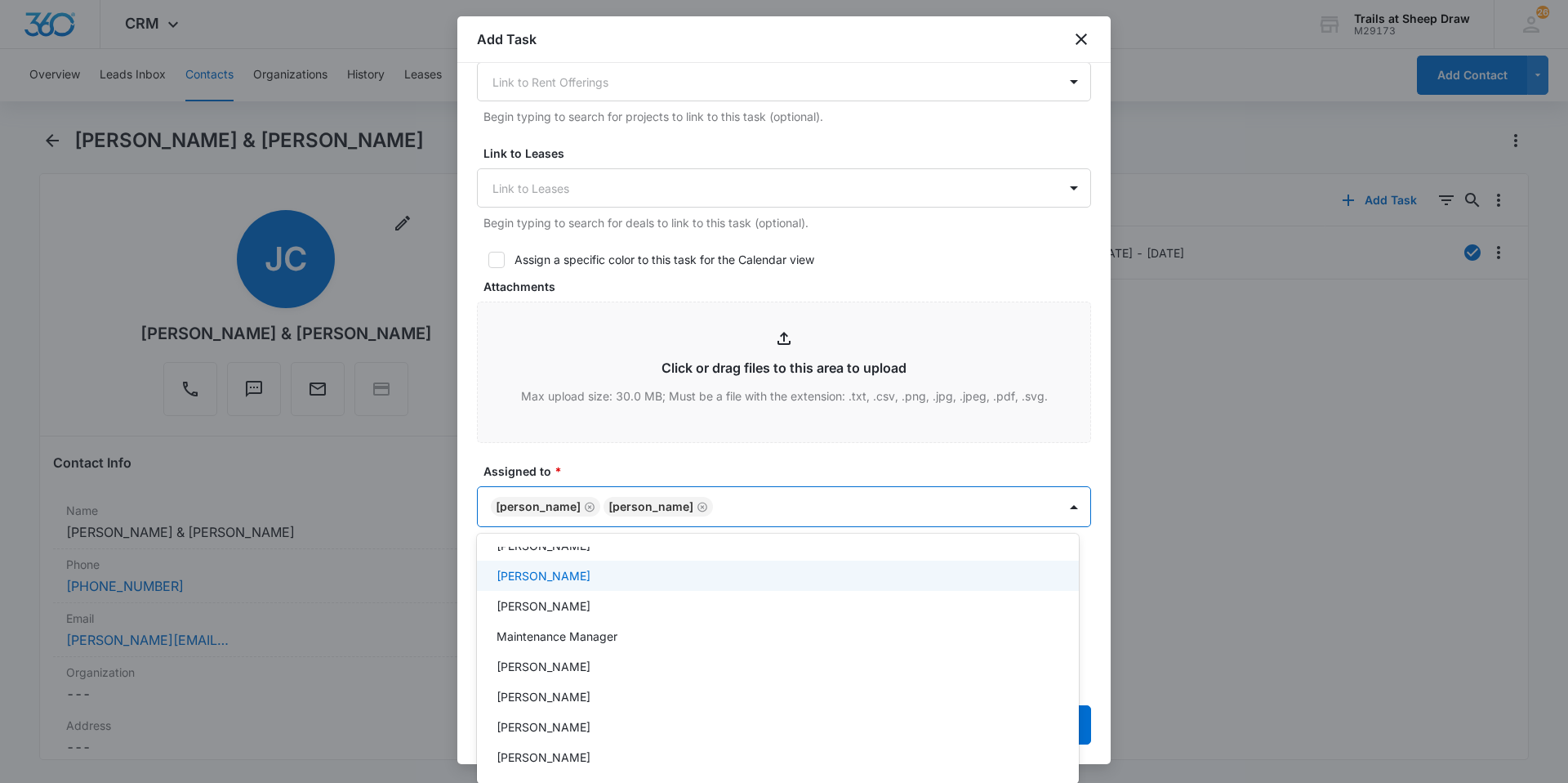
click at [768, 466] on div at bounding box center [784, 391] width 1568 height 783
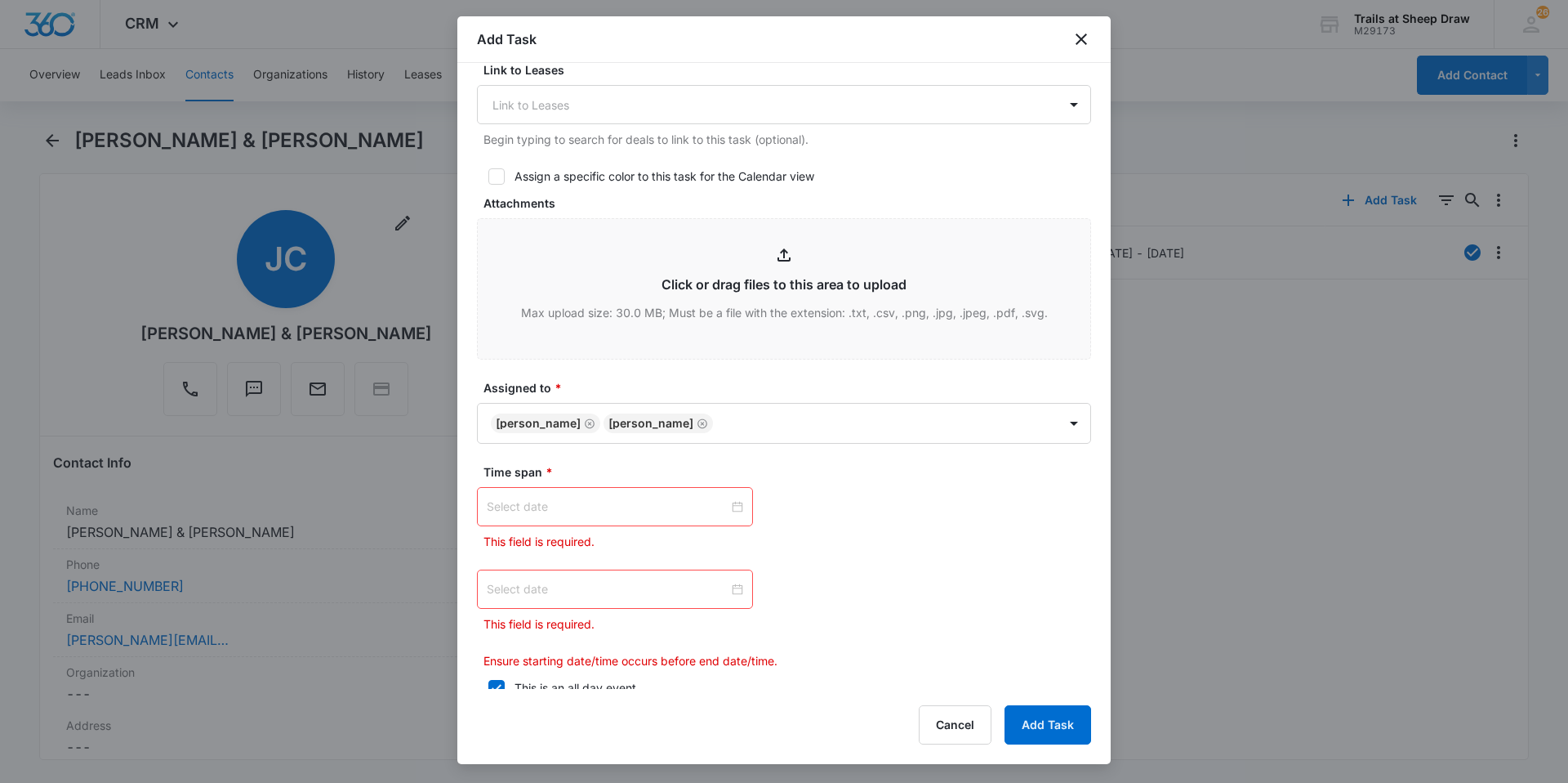
scroll to position [750, 0]
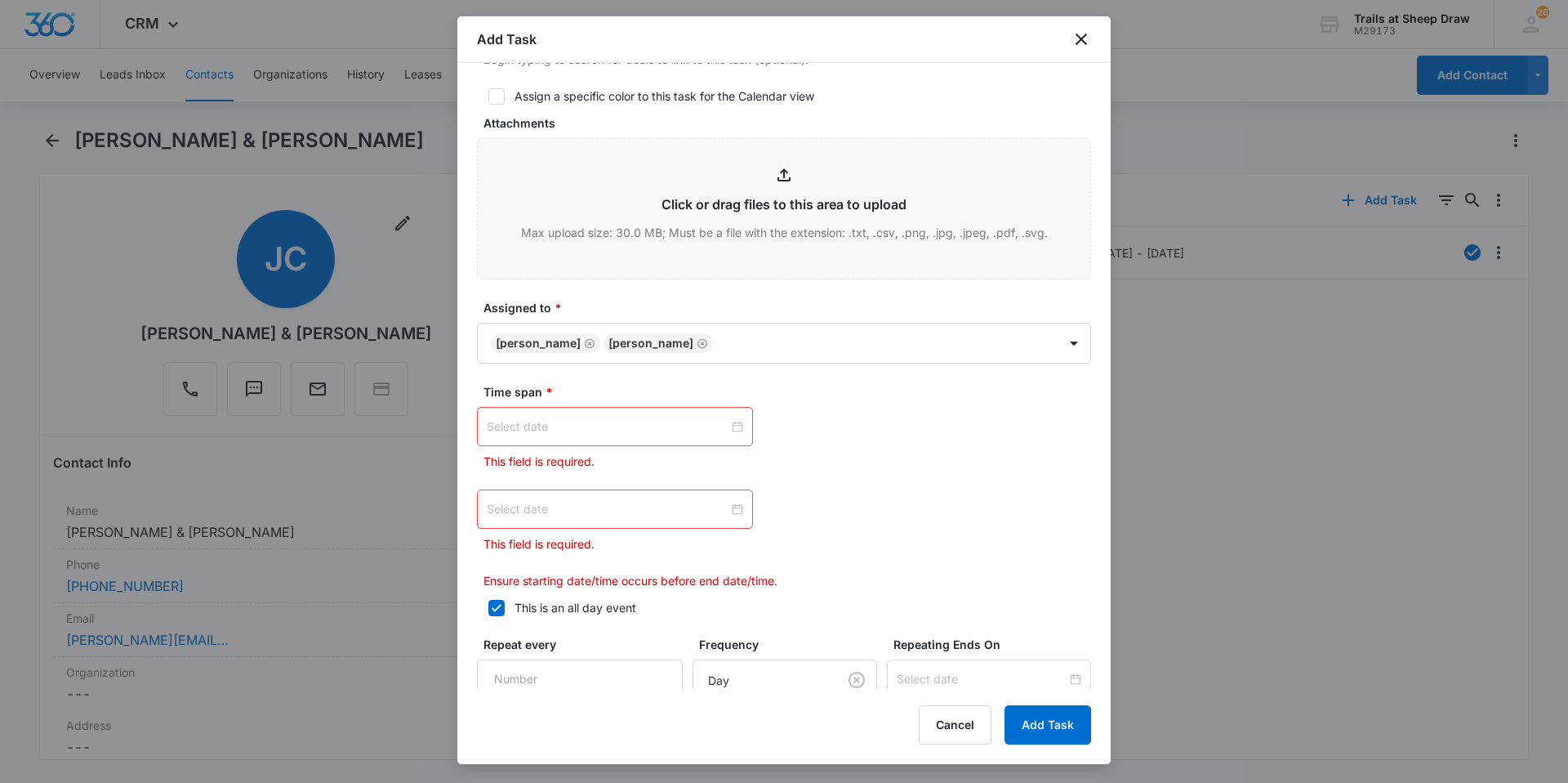
click at [730, 428] on div at bounding box center [615, 425] width 257 height 18
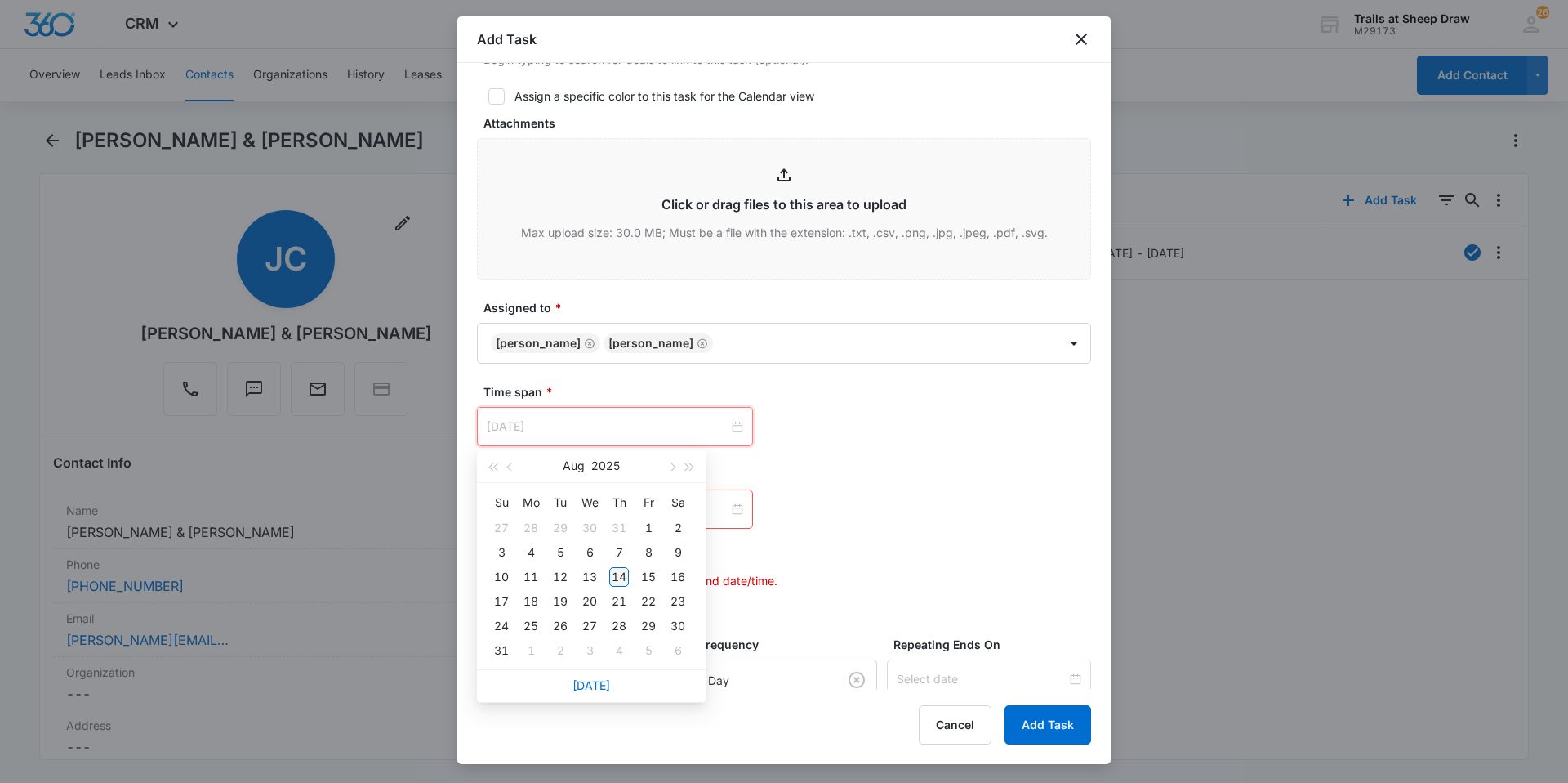
type input "[DATE]"
click at [622, 573] on div "14" at bounding box center [619, 576] width 20 height 20
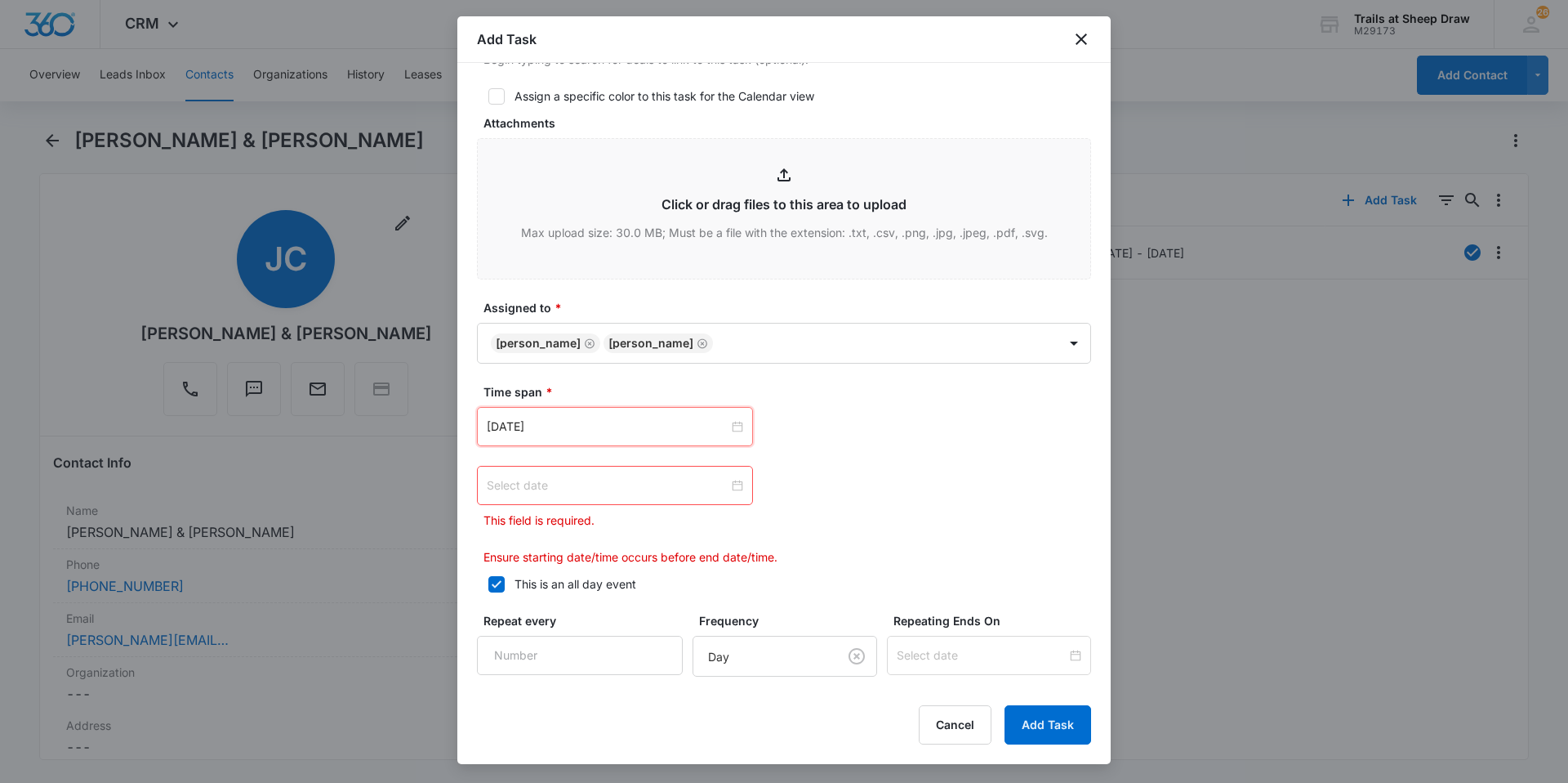
click at [736, 488] on div at bounding box center [615, 485] width 257 height 18
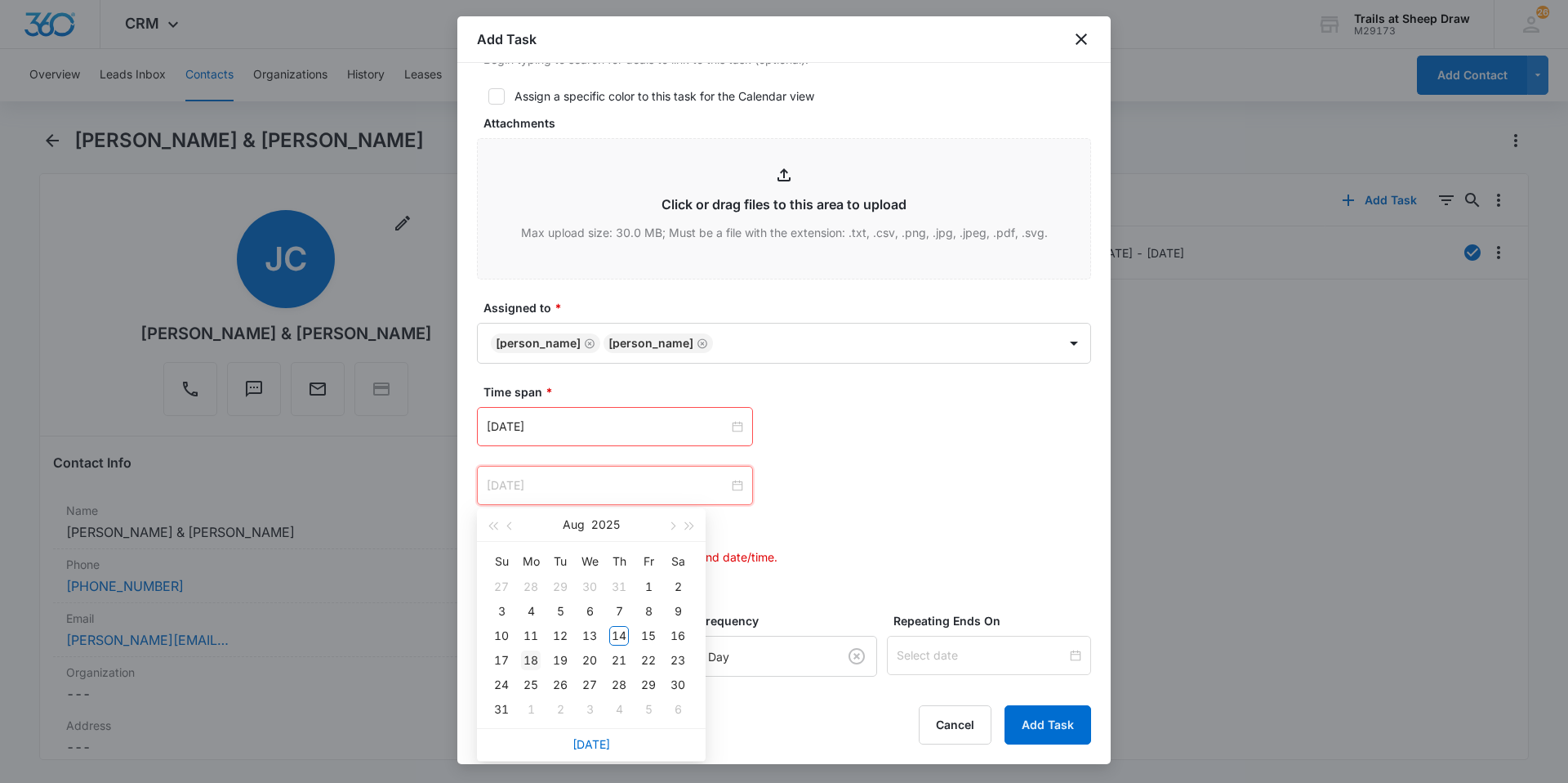
type input "[DATE]"
click at [533, 659] on div "18" at bounding box center [530, 660] width 20 height 20
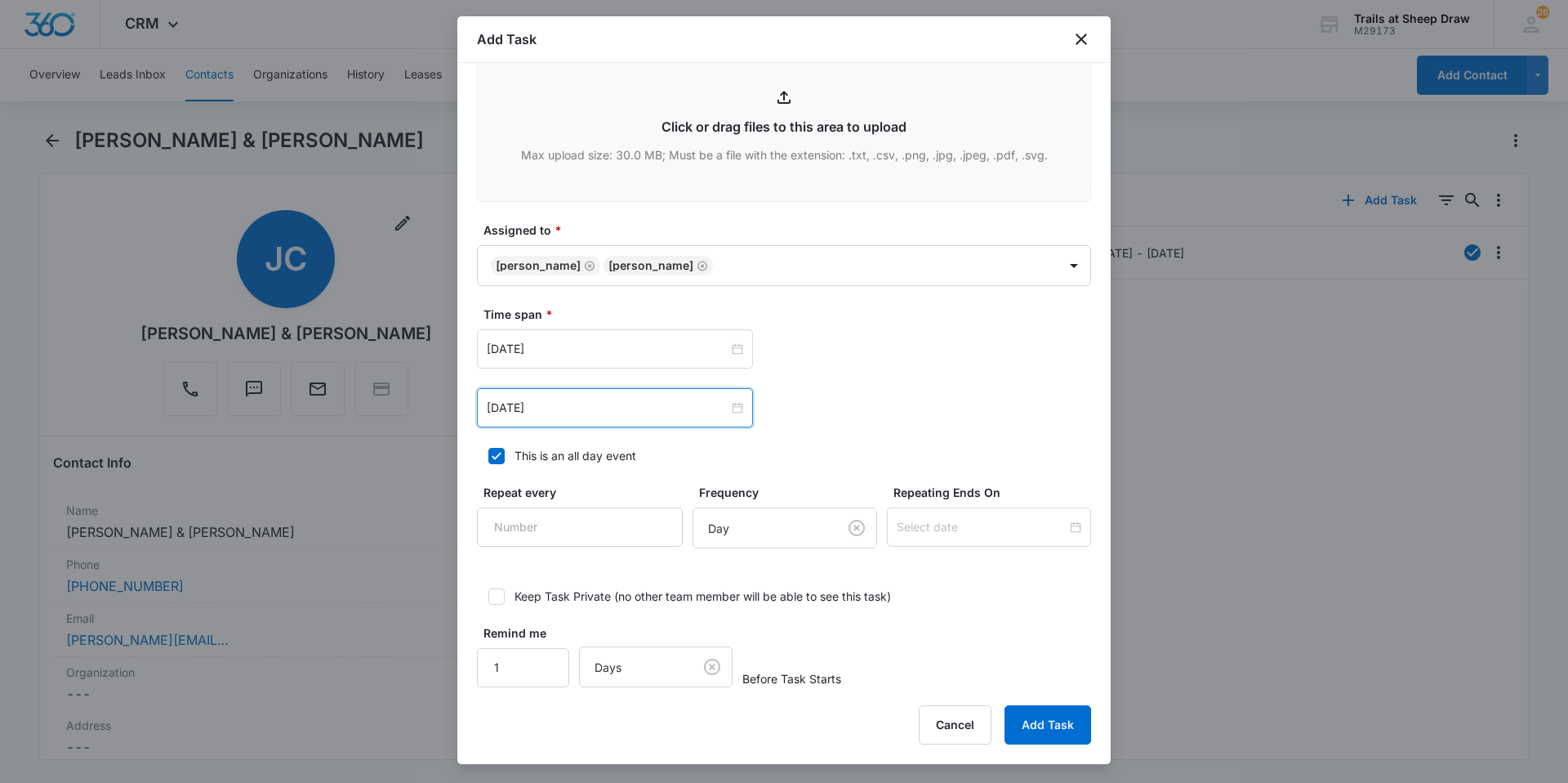
scroll to position [845, 0]
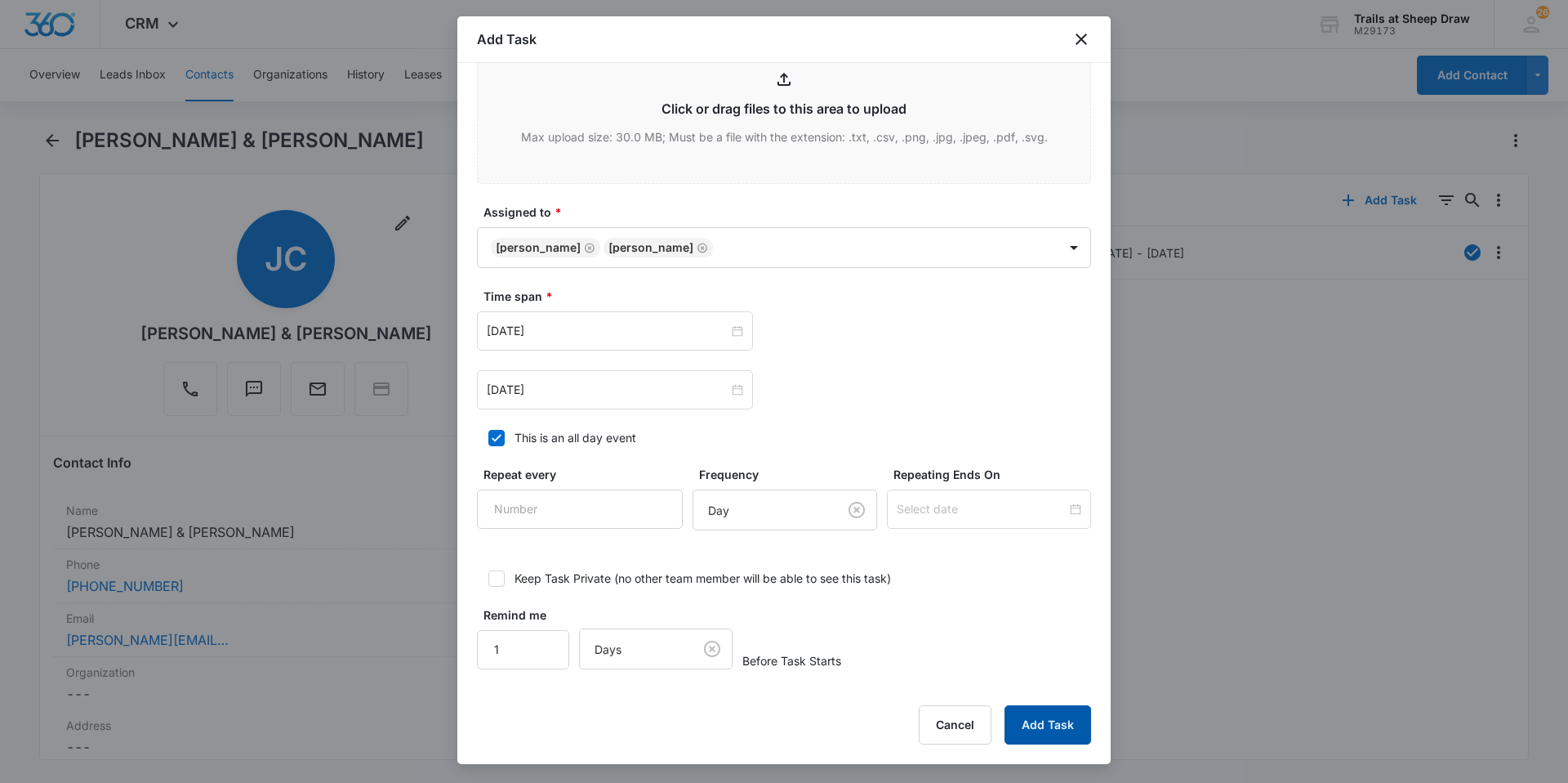
click at [1038, 722] on button "Add Task" at bounding box center [1047, 724] width 87 height 39
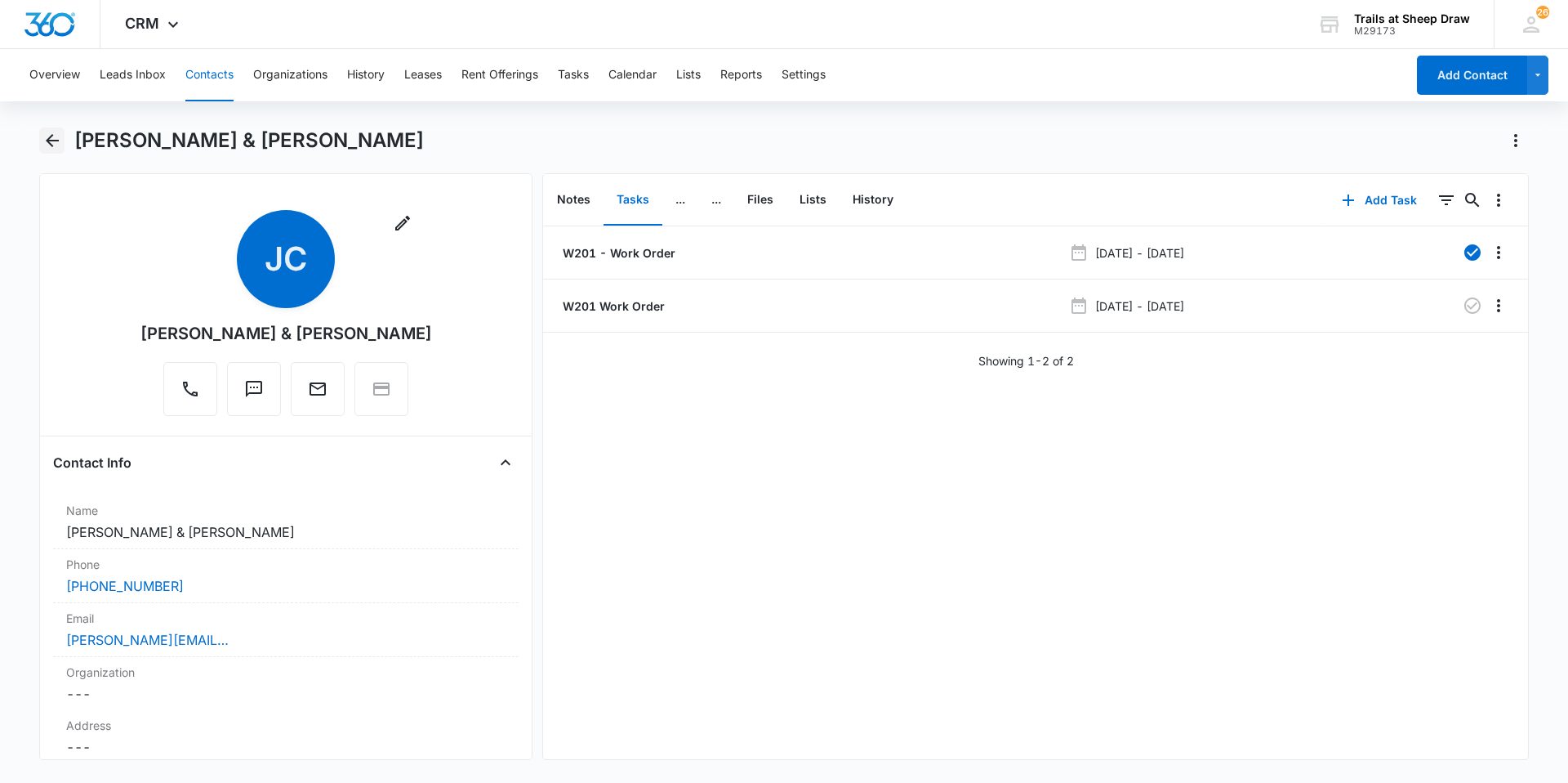
click at [47, 141] on icon "Back" at bounding box center [52, 141] width 13 height 13
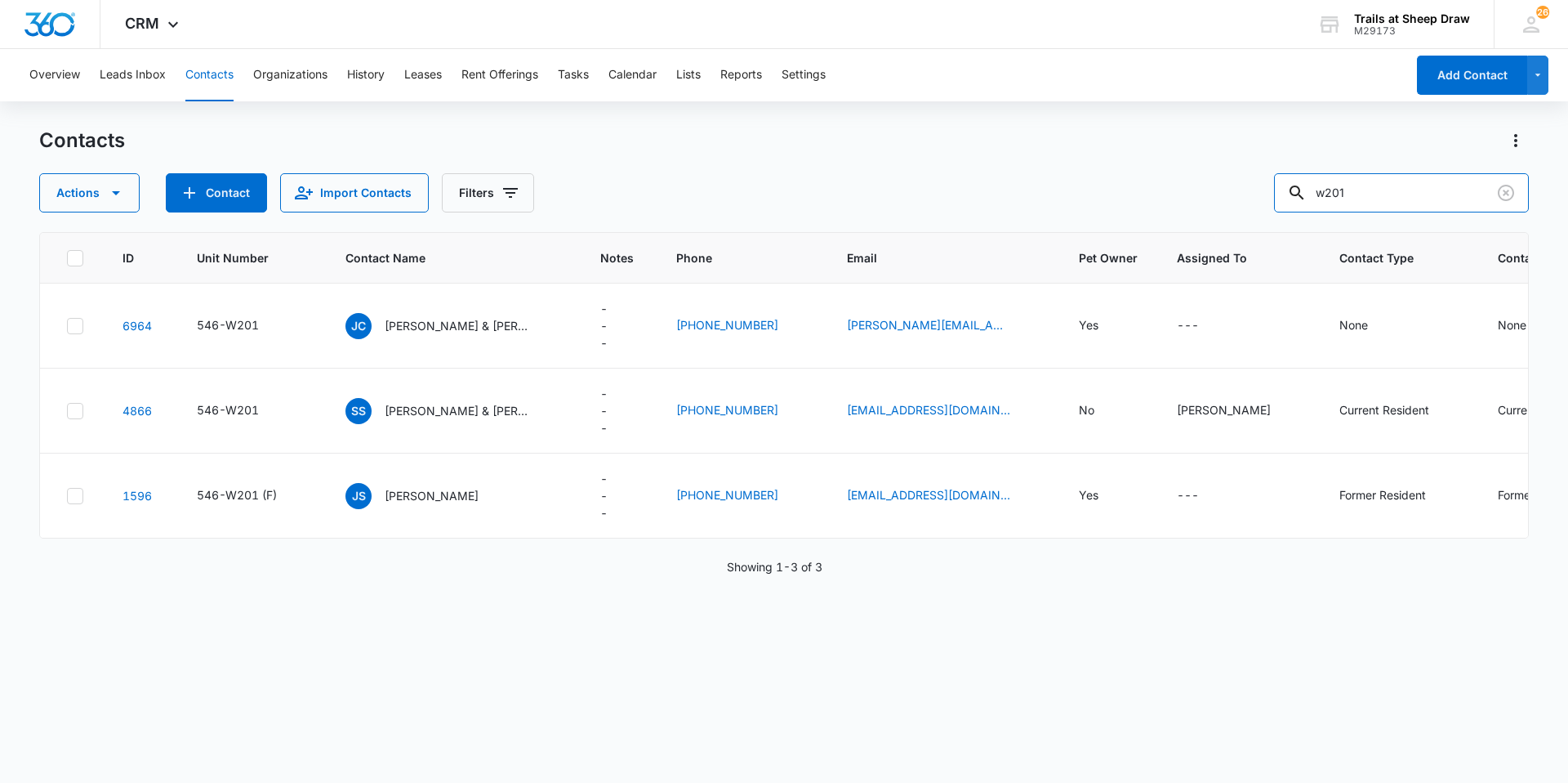
drag, startPoint x: 1398, startPoint y: 195, endPoint x: 1206, endPoint y: 204, distance: 192.2
click at [1207, 204] on div "Actions Contact Import Contacts Filters w201" at bounding box center [784, 193] width 1490 height 39
type input "c205"
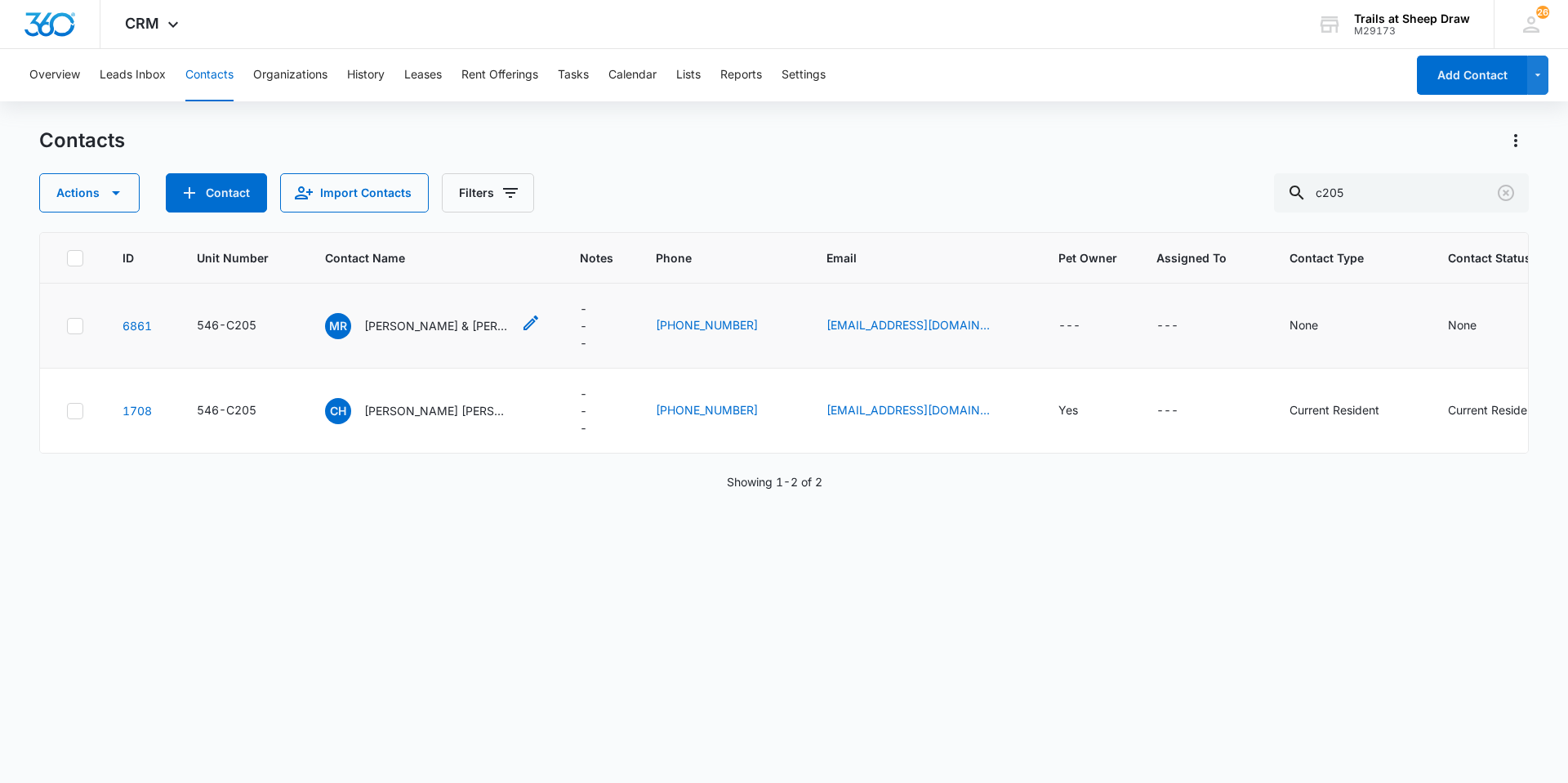
click at [418, 323] on p "[PERSON_NAME] & [PERSON_NAME]" at bounding box center [437, 325] width 147 height 17
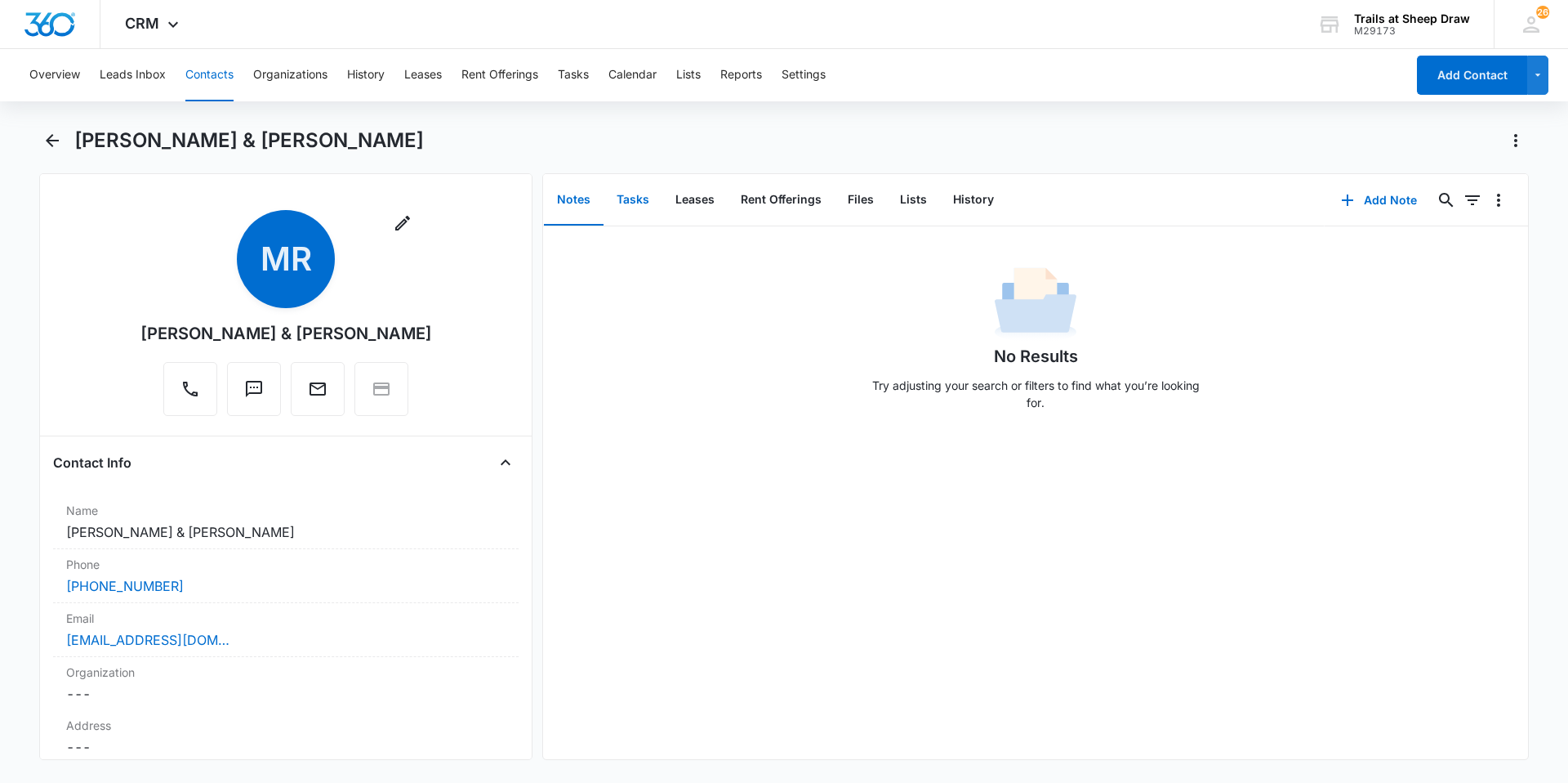
click at [637, 205] on button "Tasks" at bounding box center [632, 200] width 59 height 50
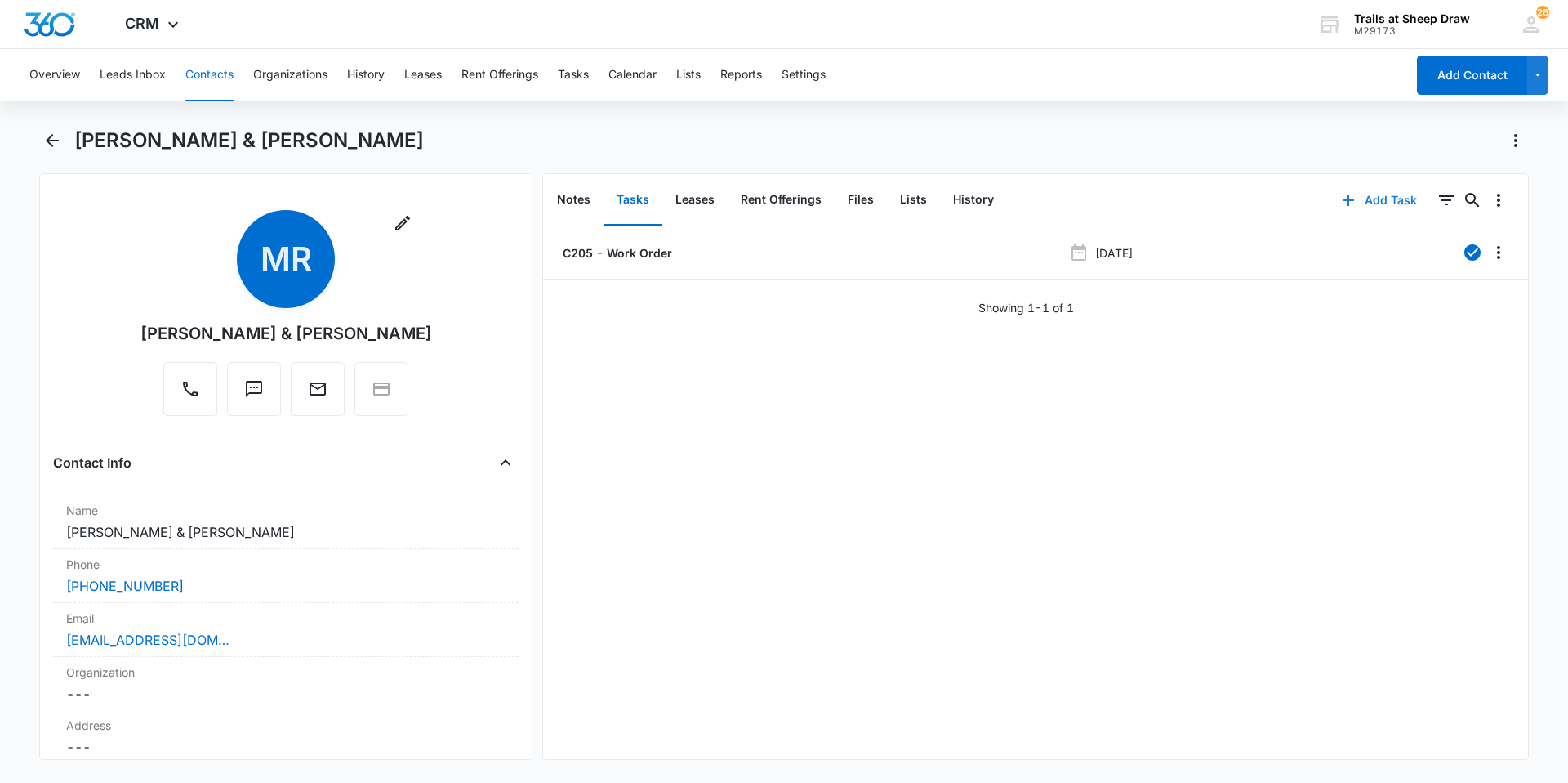
click at [1365, 201] on button "Add Task" at bounding box center [1379, 200] width 108 height 39
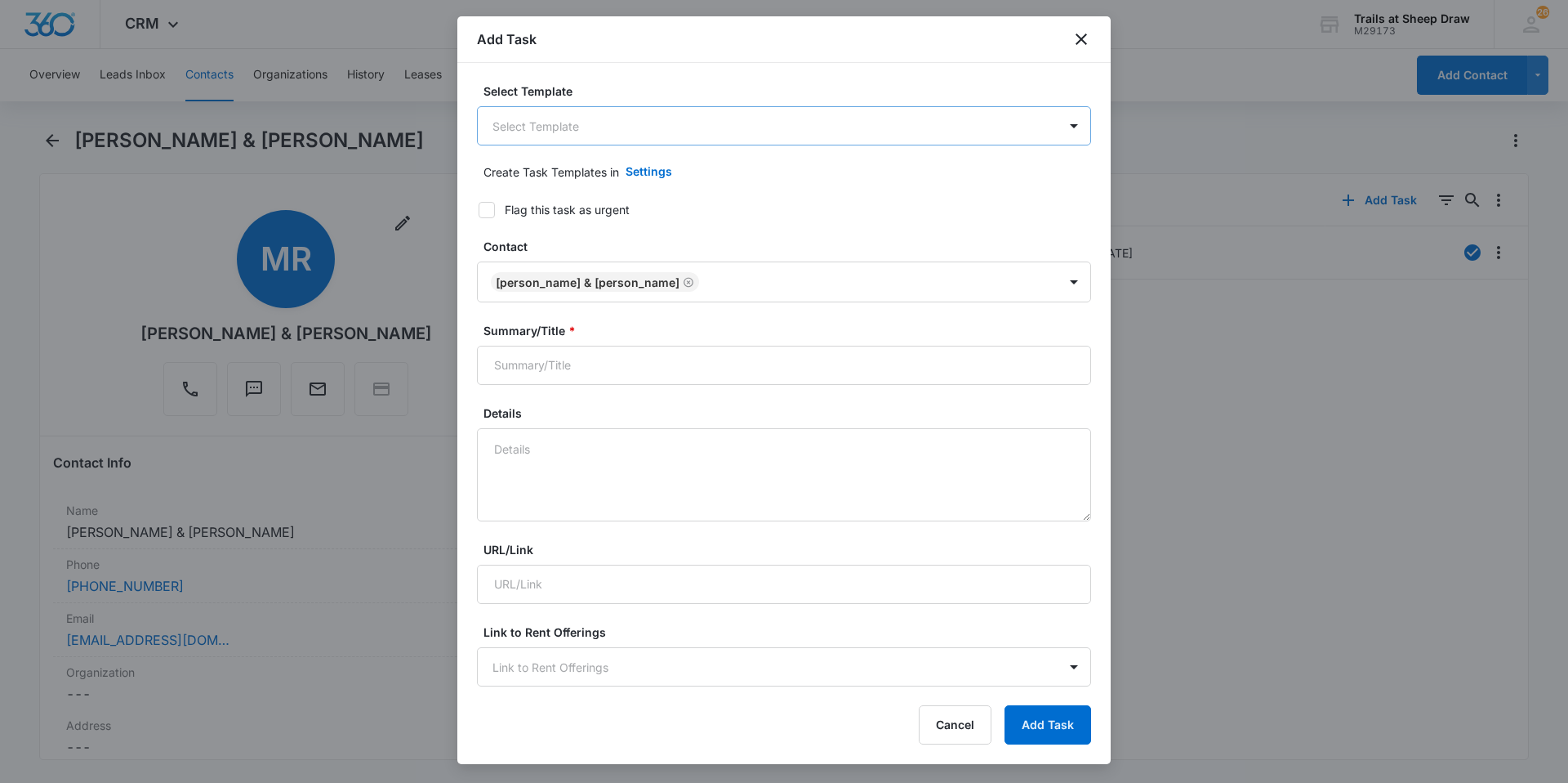
click at [602, 125] on body "CRM Apps Reputation Websites Forms CRM Email Social Content Ads Intelligence Fi…" at bounding box center [784, 391] width 1568 height 783
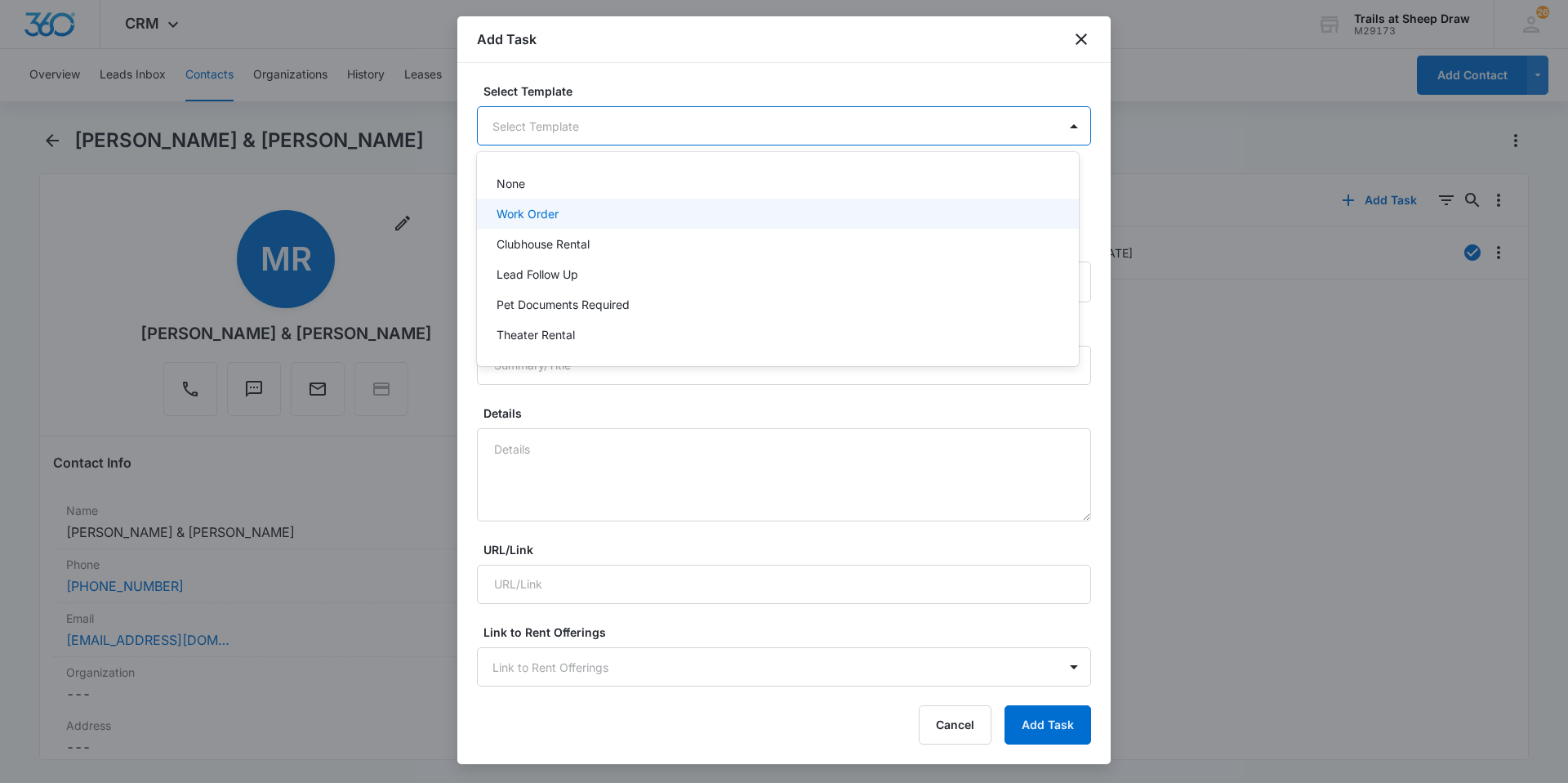
click at [602, 220] on div "Work Order" at bounding box center [776, 213] width 559 height 17
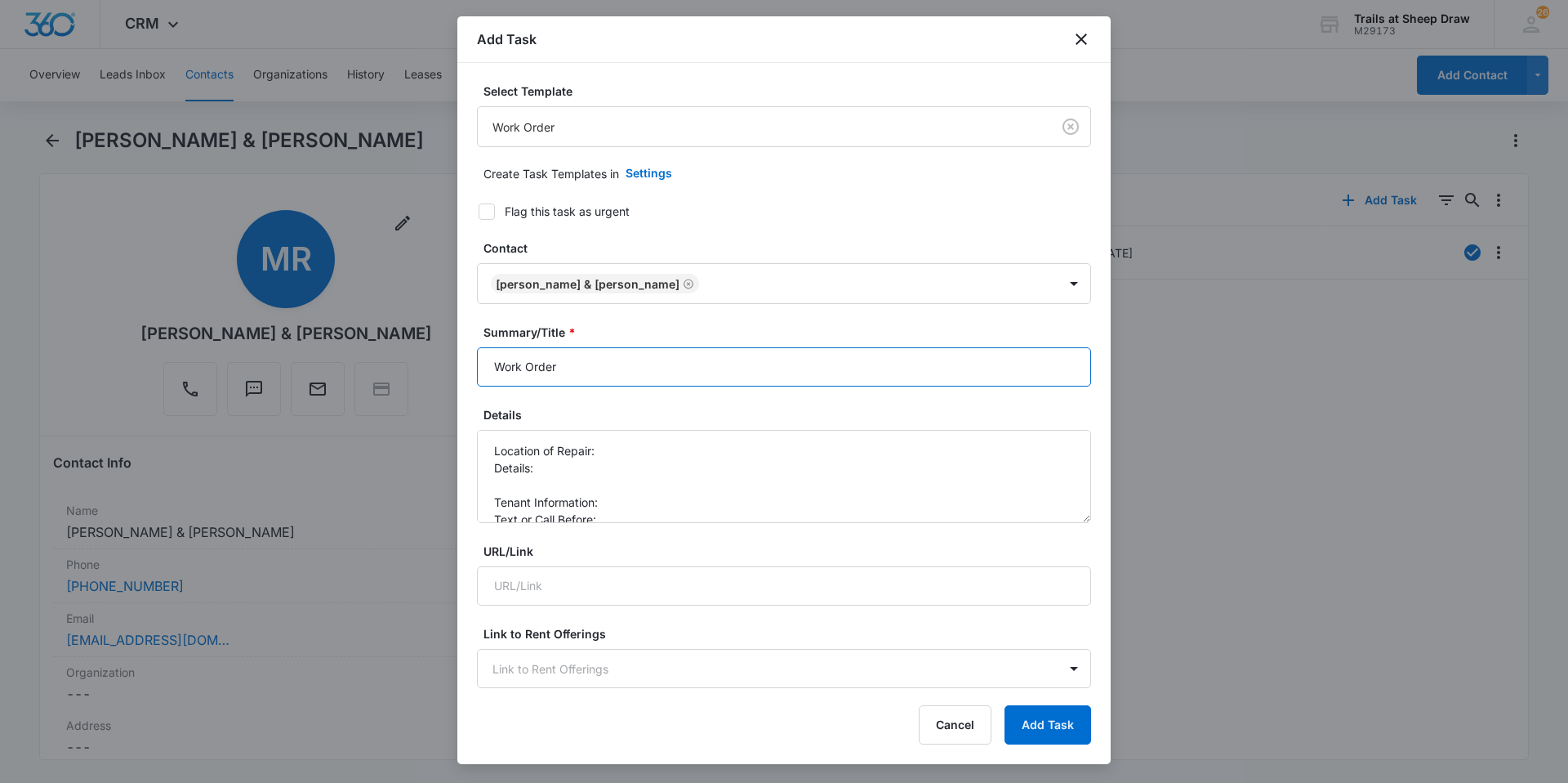
click at [486, 368] on input "Work Order" at bounding box center [784, 367] width 614 height 39
type input "C205 Work Order"
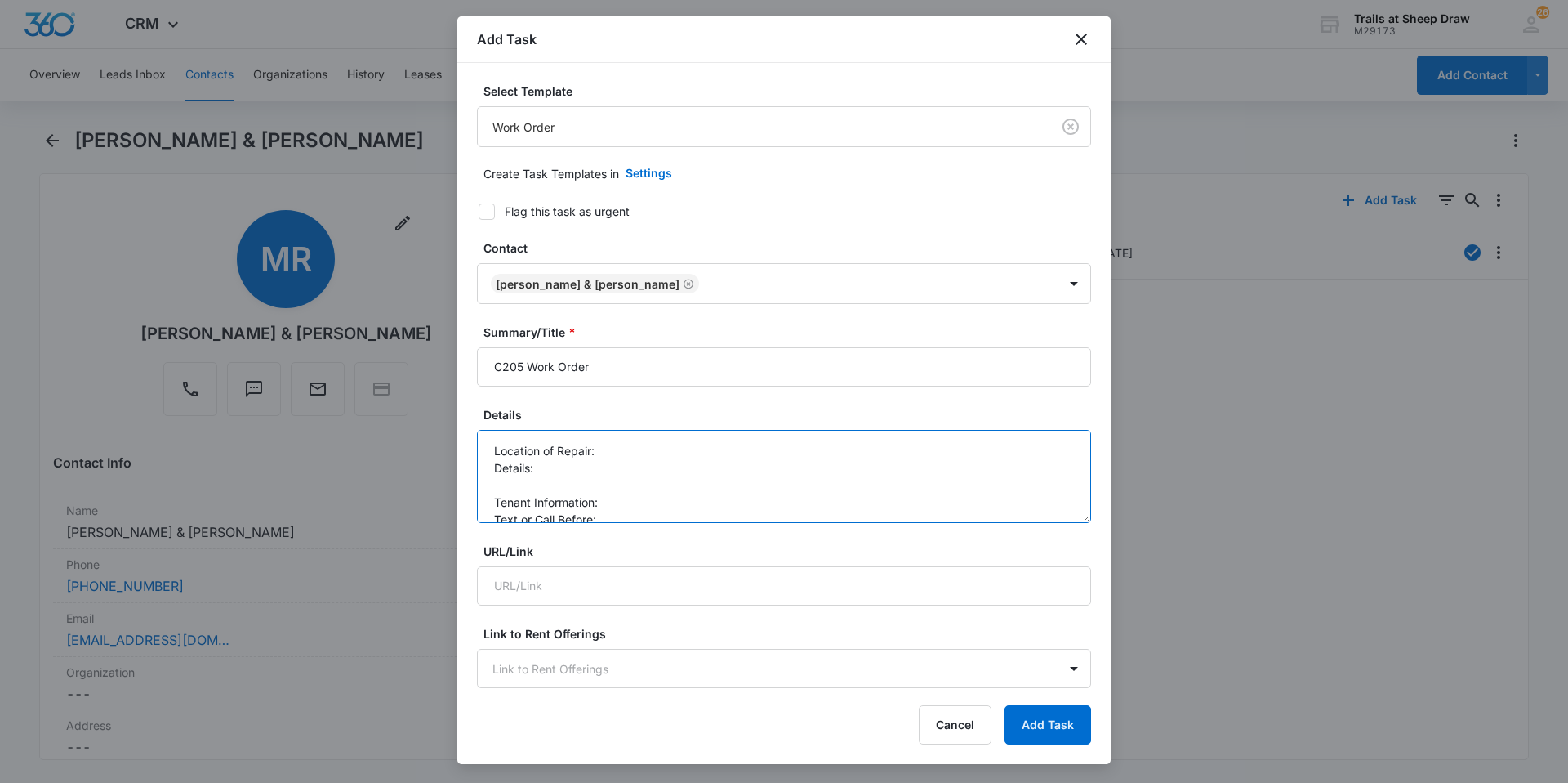
click at [629, 451] on textarea "Location of Repair: Details: Tenant Information: Text or Call Before:" at bounding box center [784, 477] width 614 height 93
click at [628, 461] on textarea "Location of Repair: Kitchen sink Details: Tenant Information: Text or Call Befo…" at bounding box center [784, 477] width 614 height 93
click at [630, 518] on textarea "Location of Repair: Kitchen sink Details: garbage disposal isn't working and si…" at bounding box center [784, 477] width 614 height 93
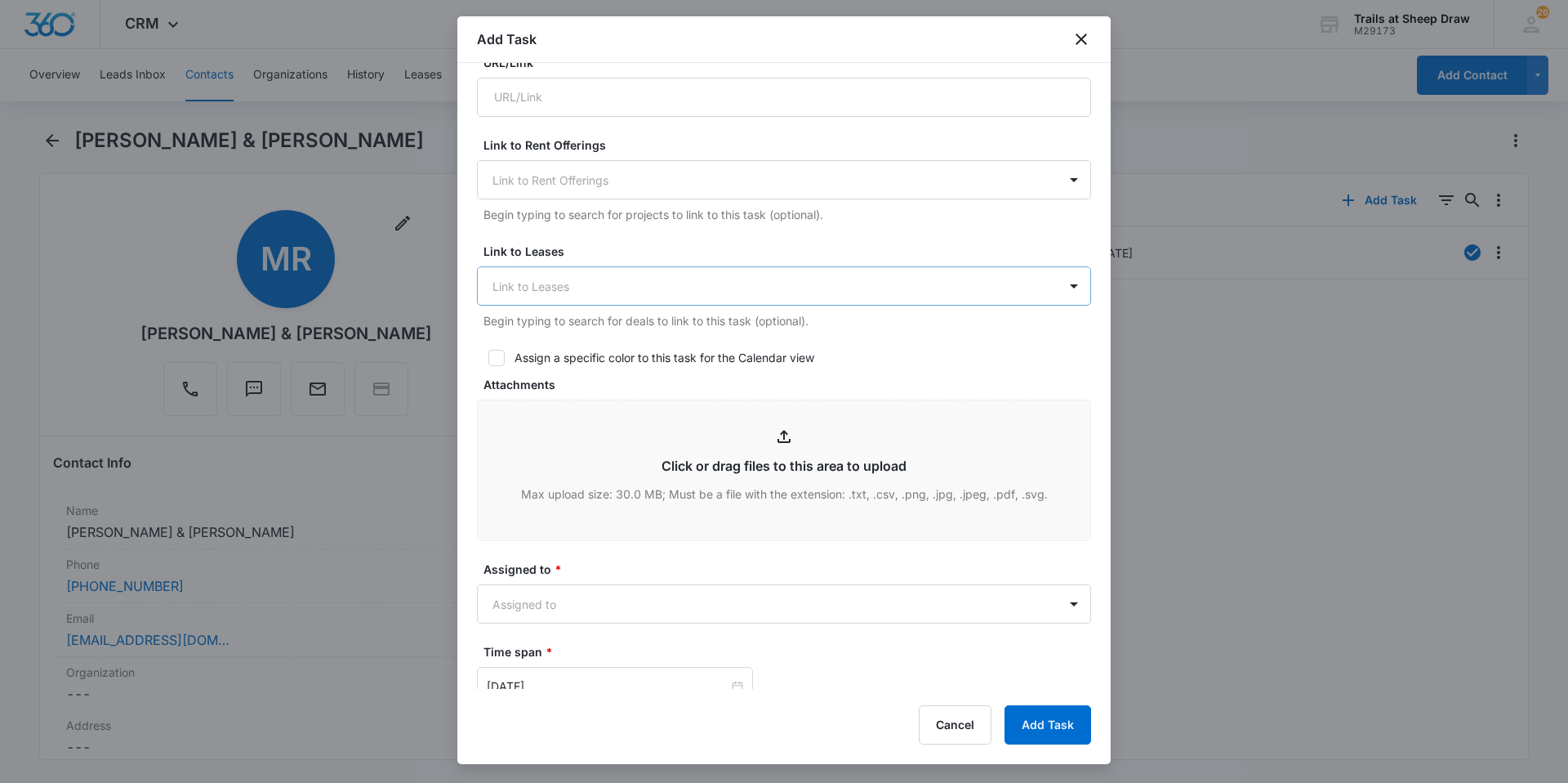
scroll to position [491, 0]
type textarea "Location of Repair: Kitchen sink Details: garbage disposal isn't working and si…"
click at [557, 602] on body "CRM Apps Reputation Websites Forms CRM Email Social Content Ads Intelligence Fi…" at bounding box center [784, 391] width 1568 height 783
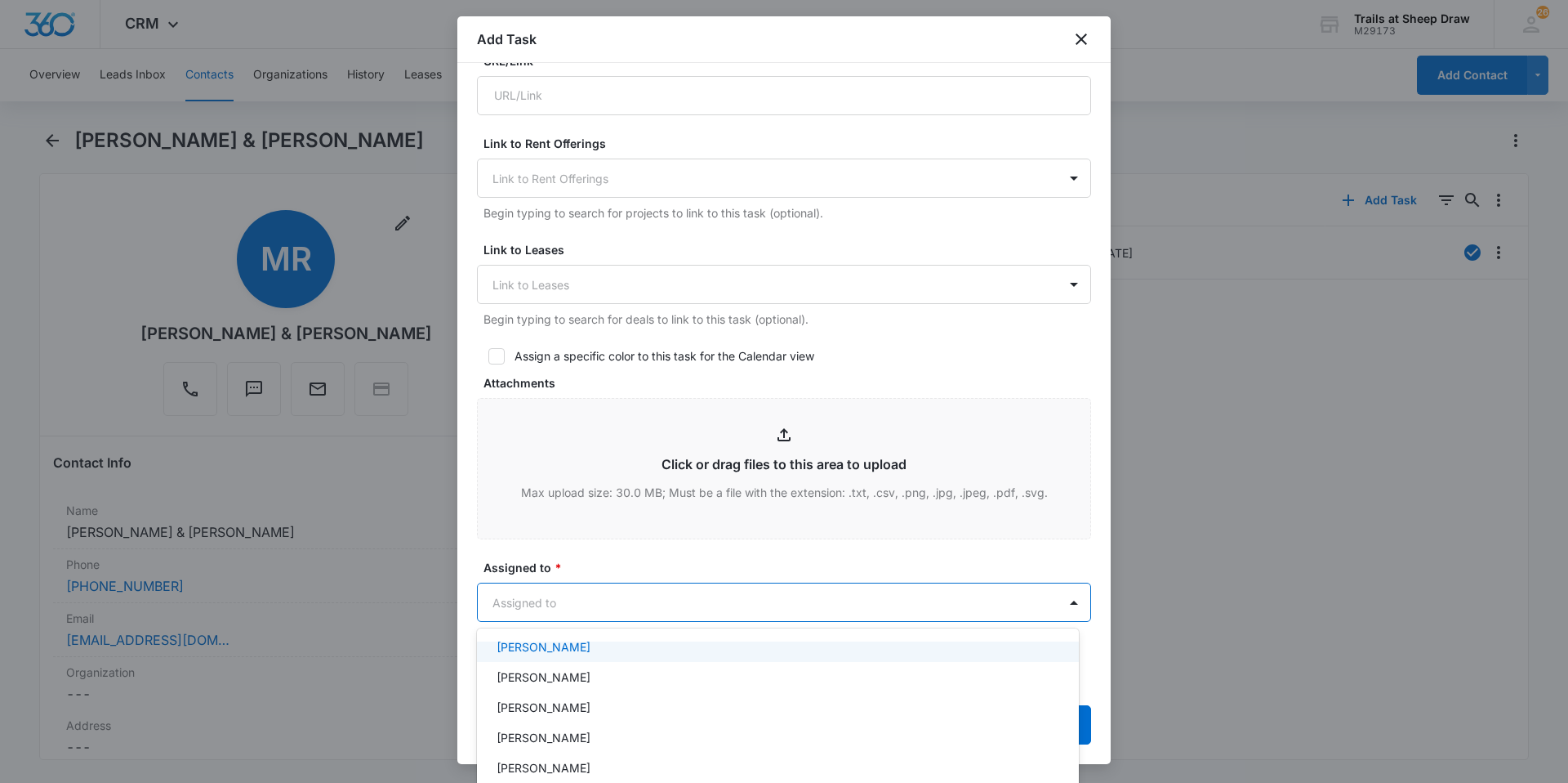
scroll to position [164, 0]
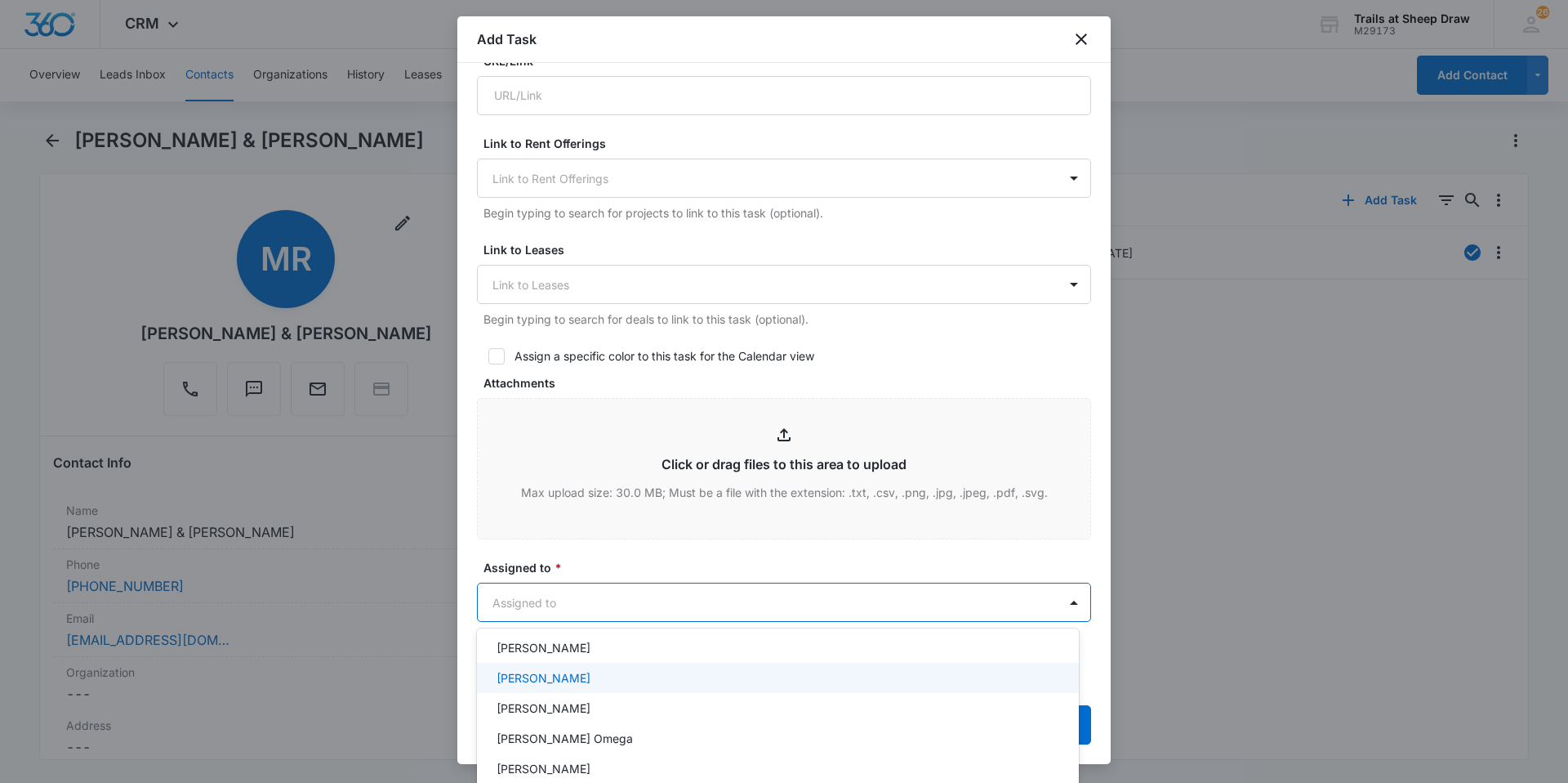
click at [633, 683] on div "[PERSON_NAME]" at bounding box center [776, 678] width 559 height 17
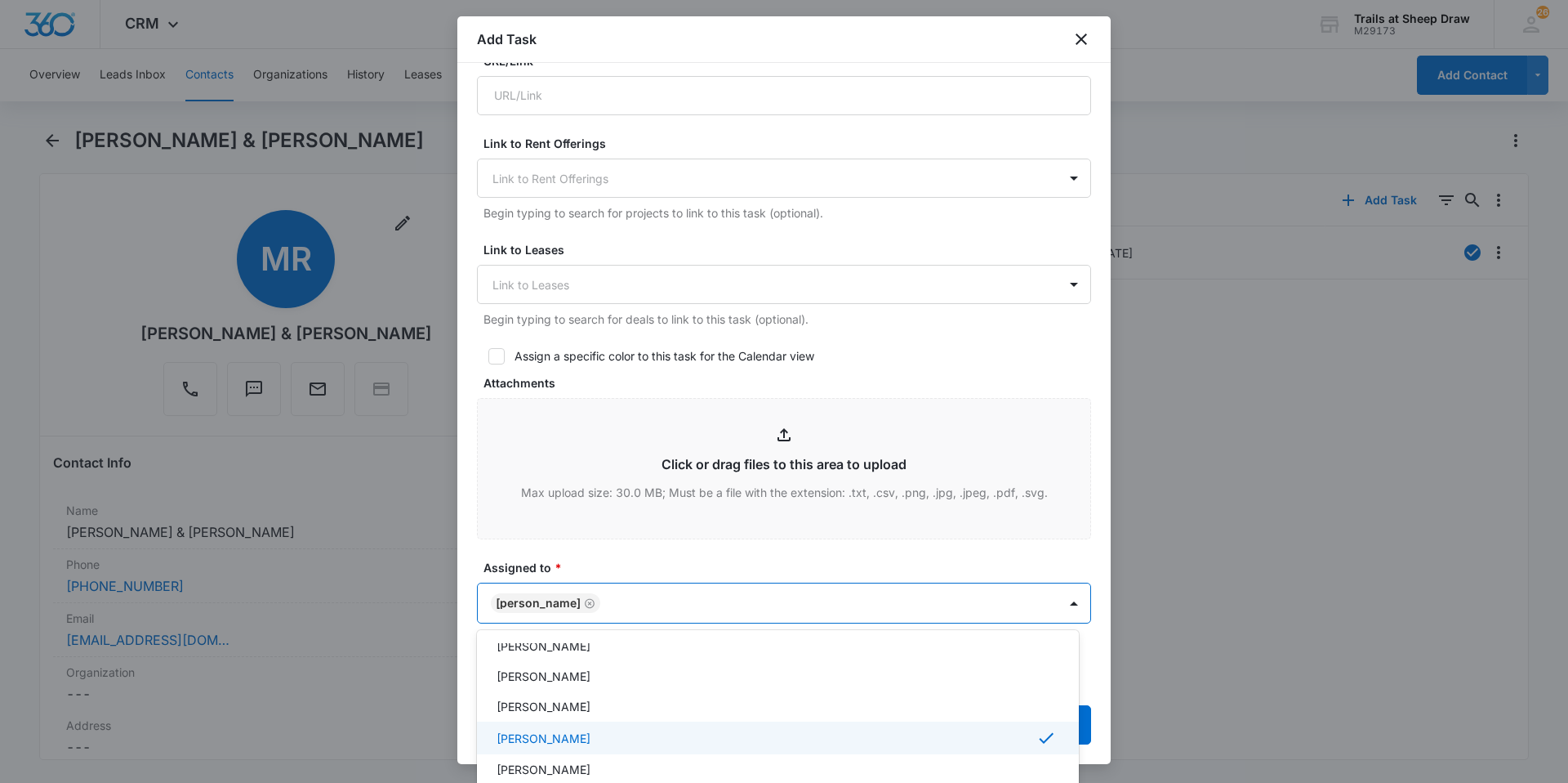
scroll to position [82, 0]
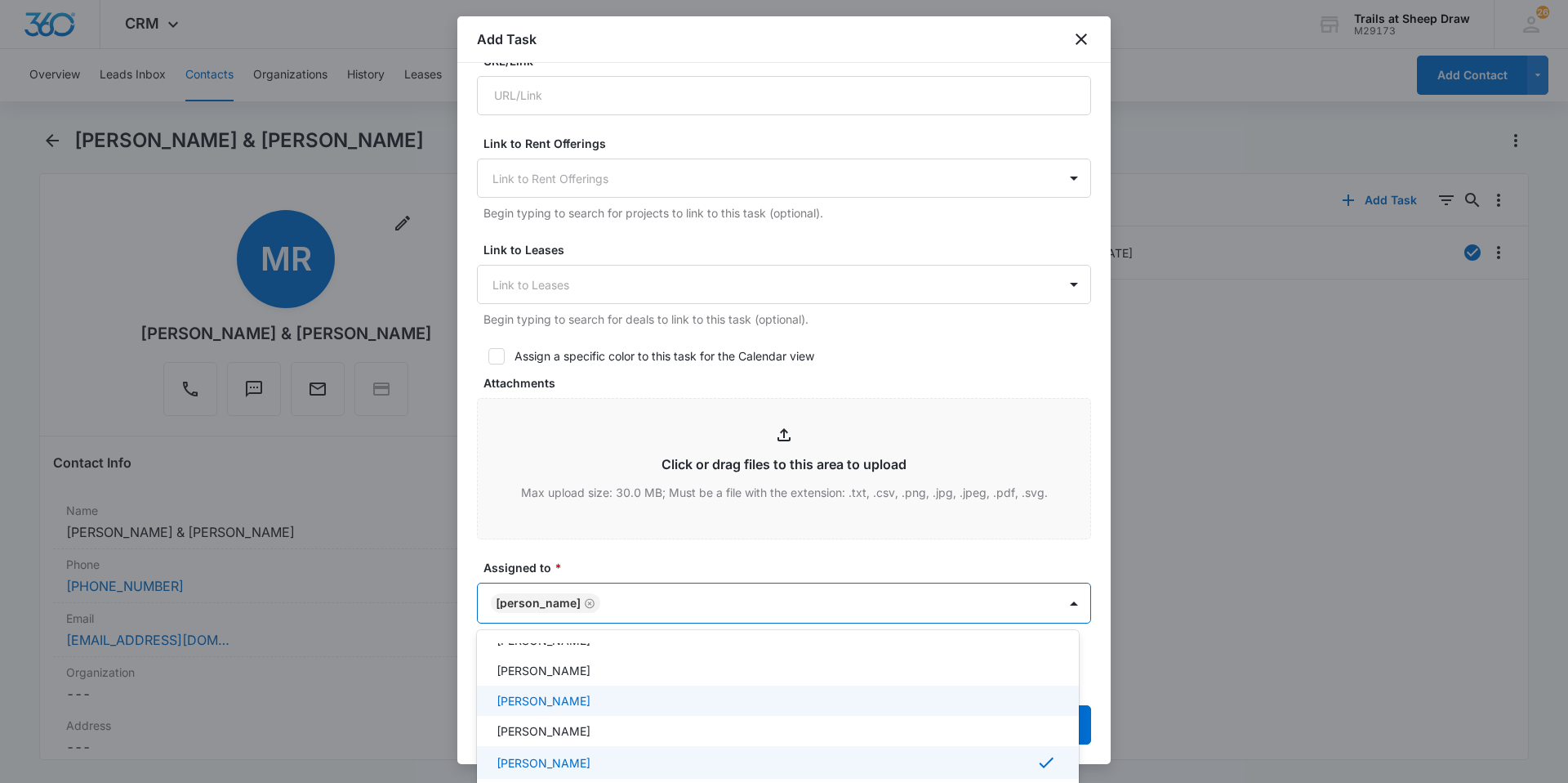
click at [625, 696] on div "[PERSON_NAME]" at bounding box center [776, 700] width 559 height 17
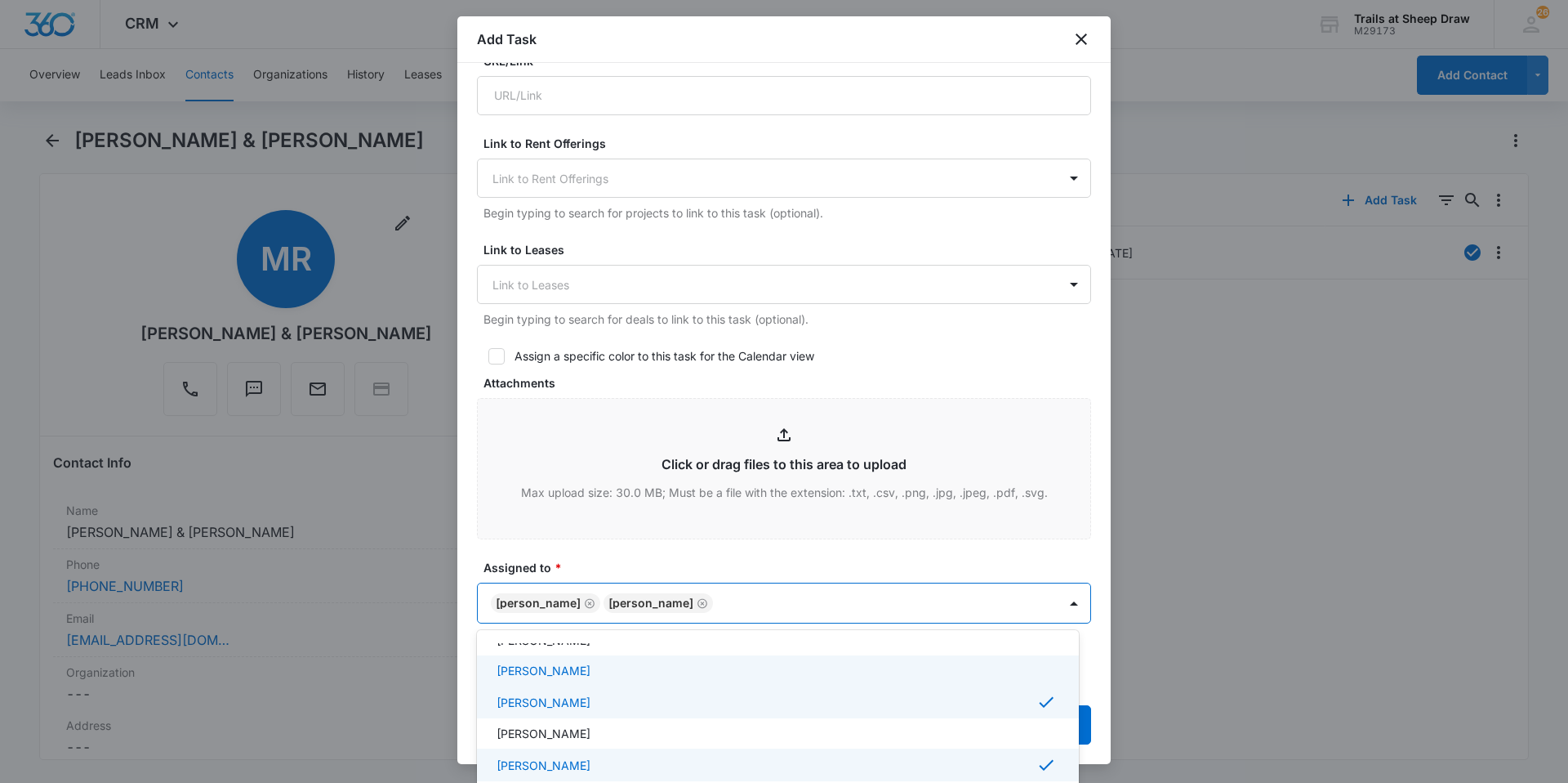
click at [670, 557] on div at bounding box center [784, 391] width 1568 height 783
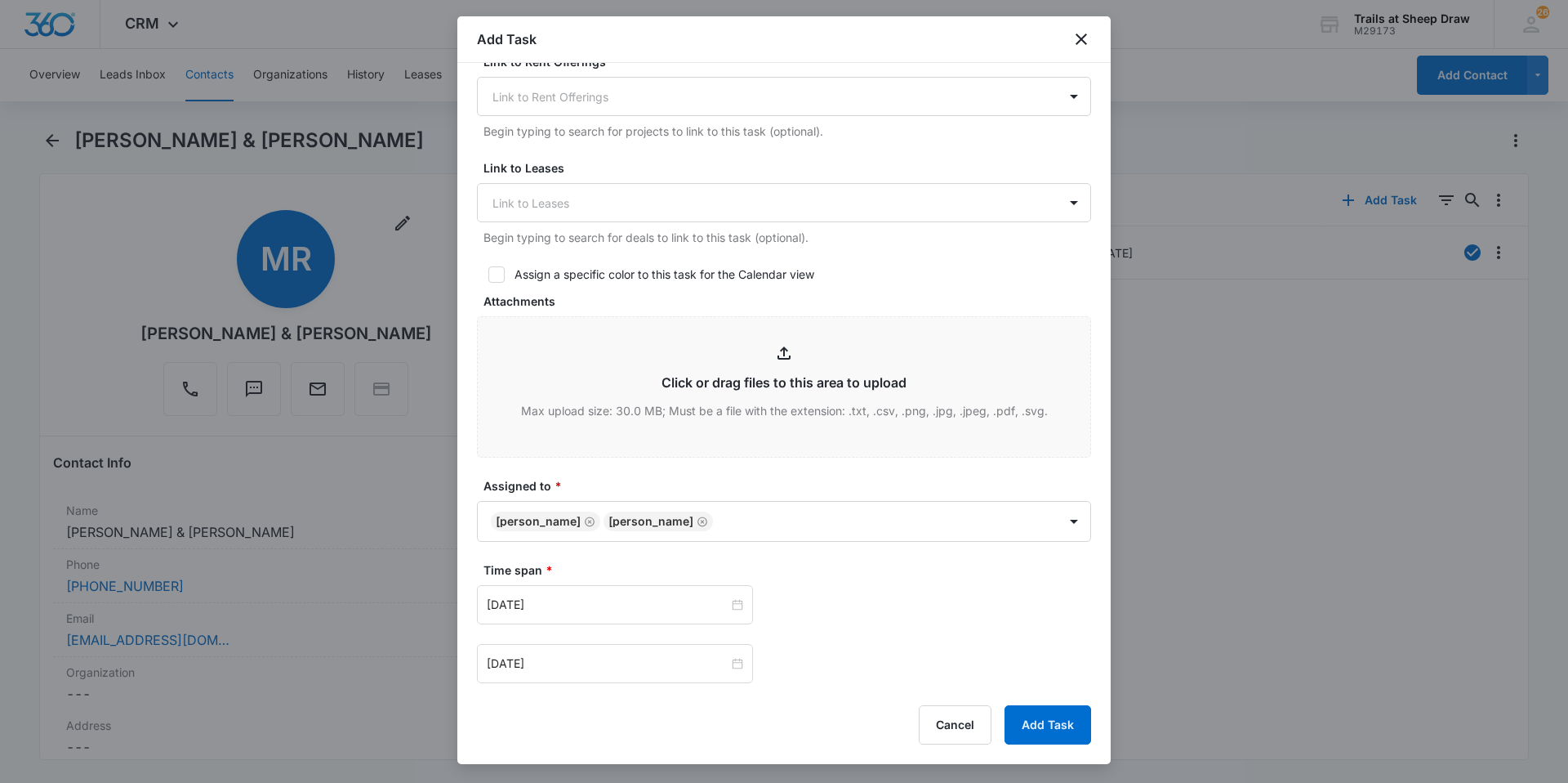
scroll to position [654, 0]
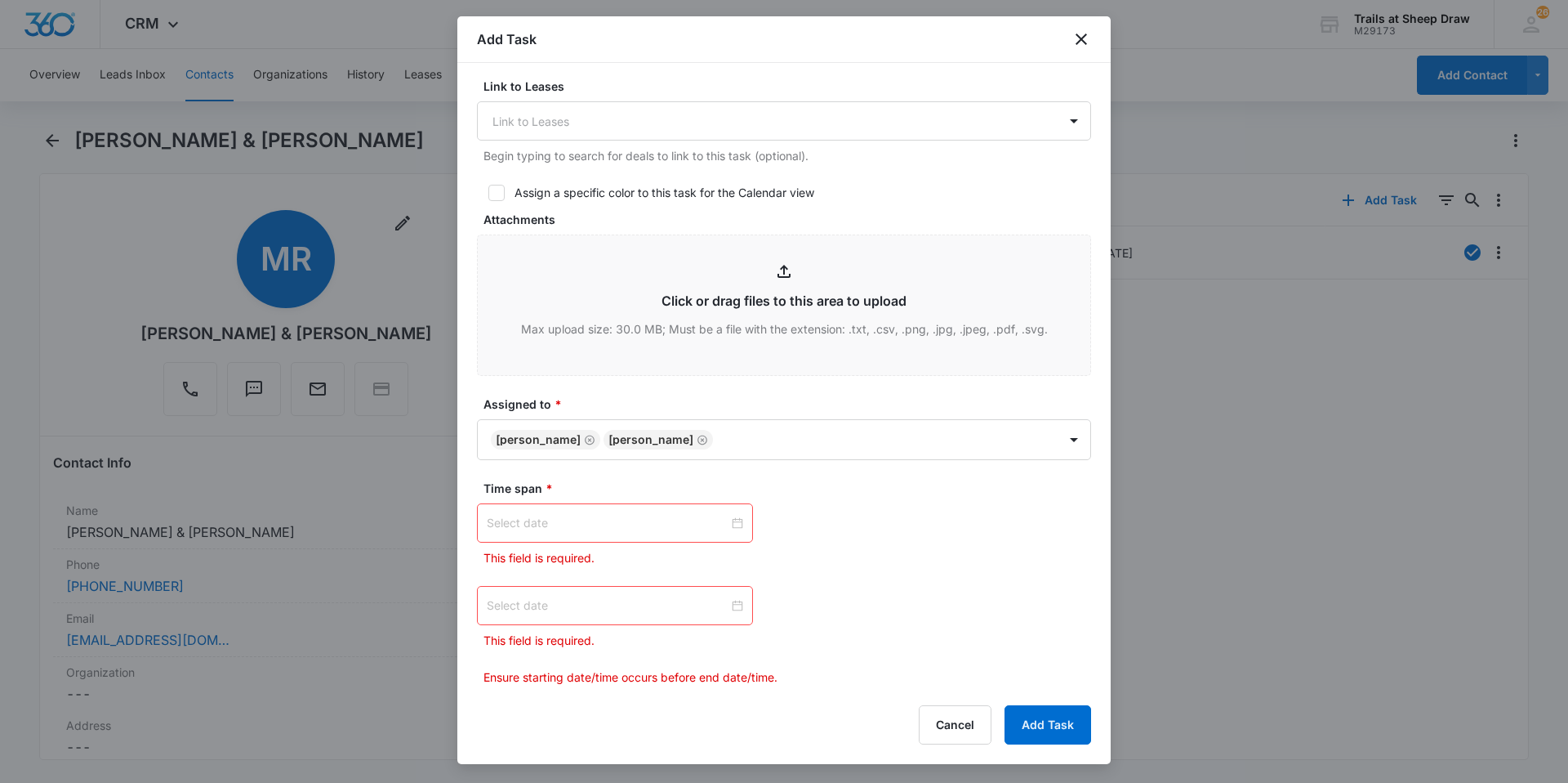
click at [731, 519] on div at bounding box center [615, 522] width 257 height 18
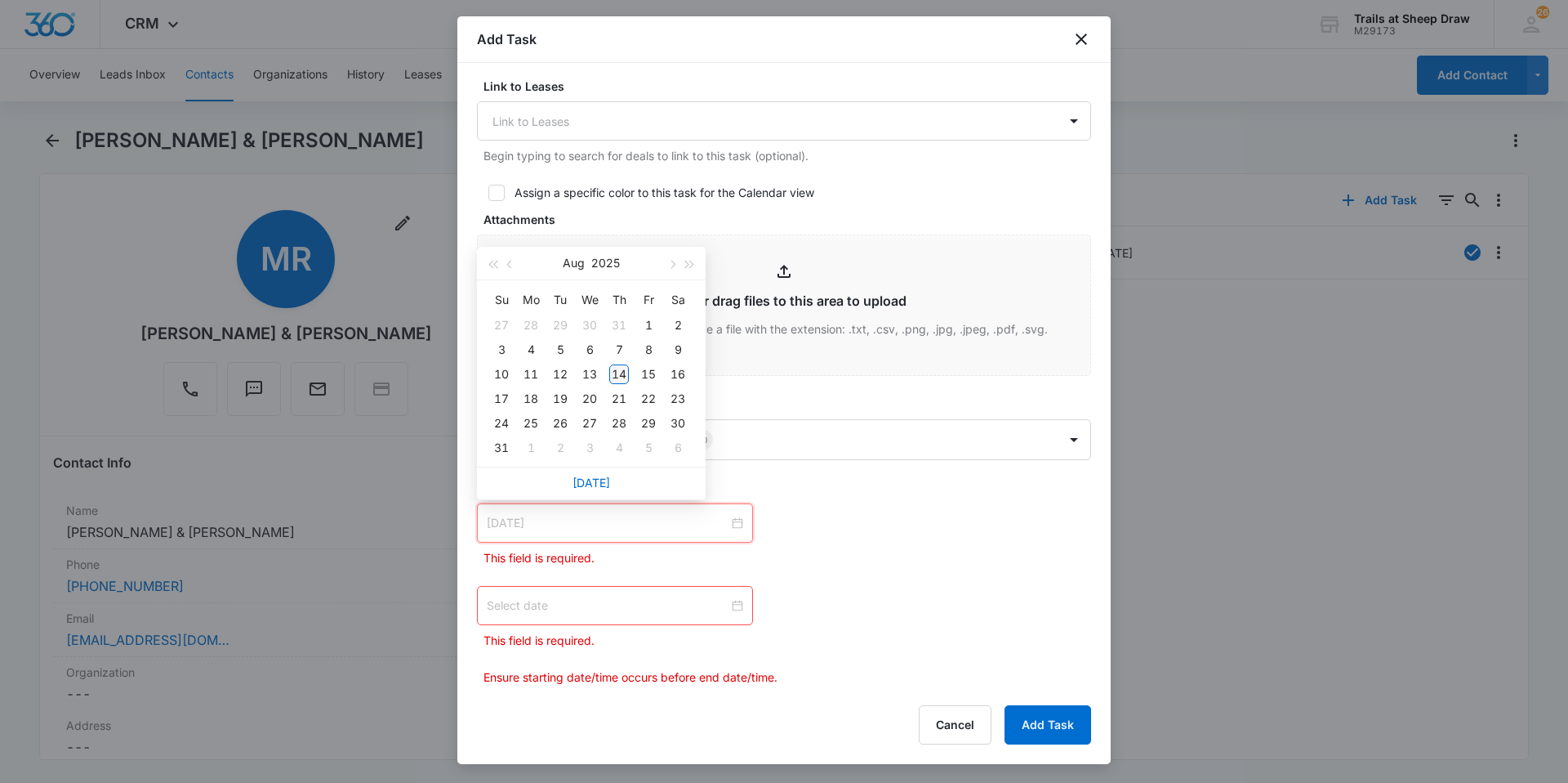
type input "[DATE]"
click at [617, 373] on div "14" at bounding box center [619, 373] width 20 height 20
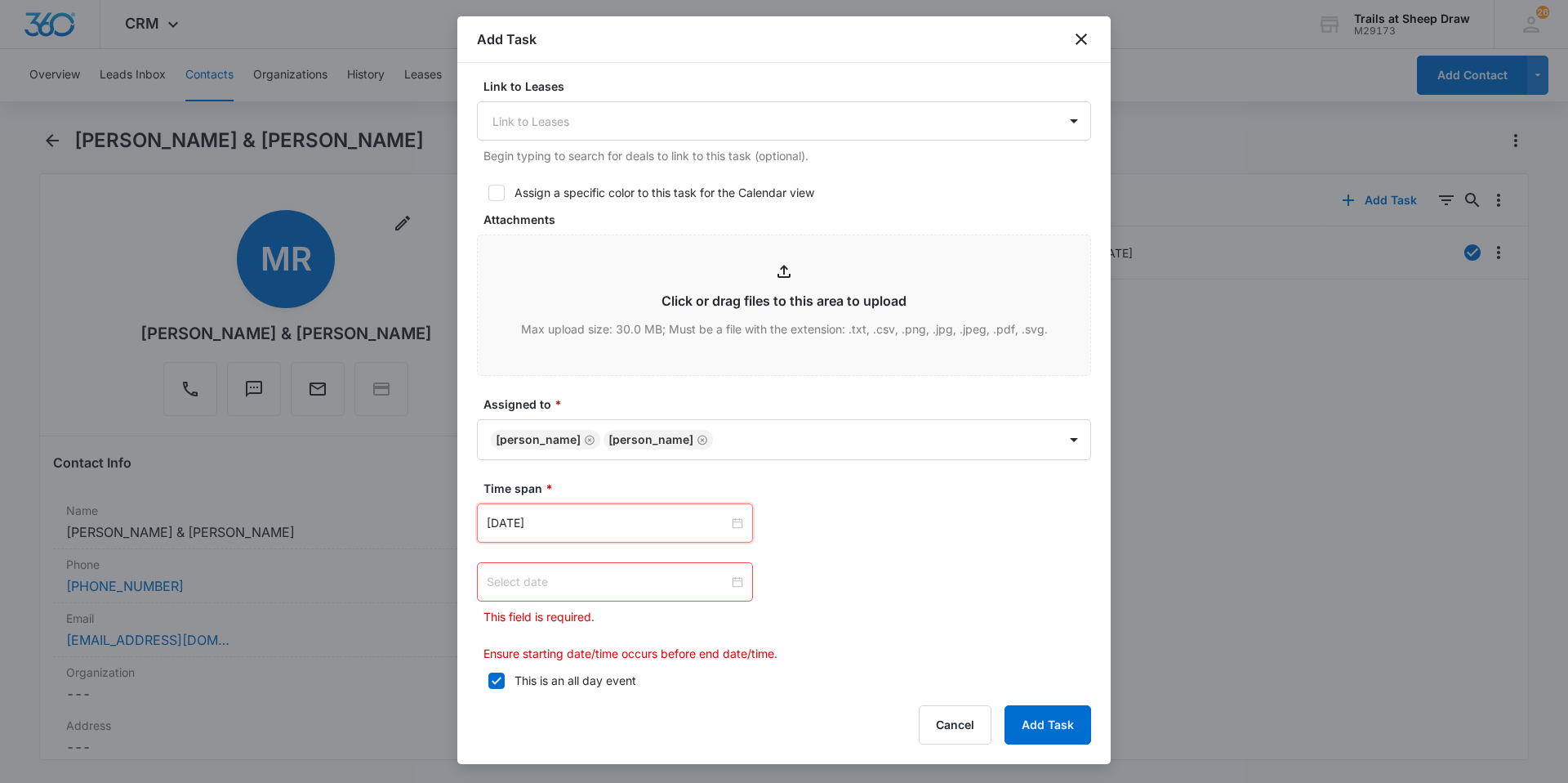
click at [730, 580] on div at bounding box center [615, 581] width 257 height 18
type input "[DATE]"
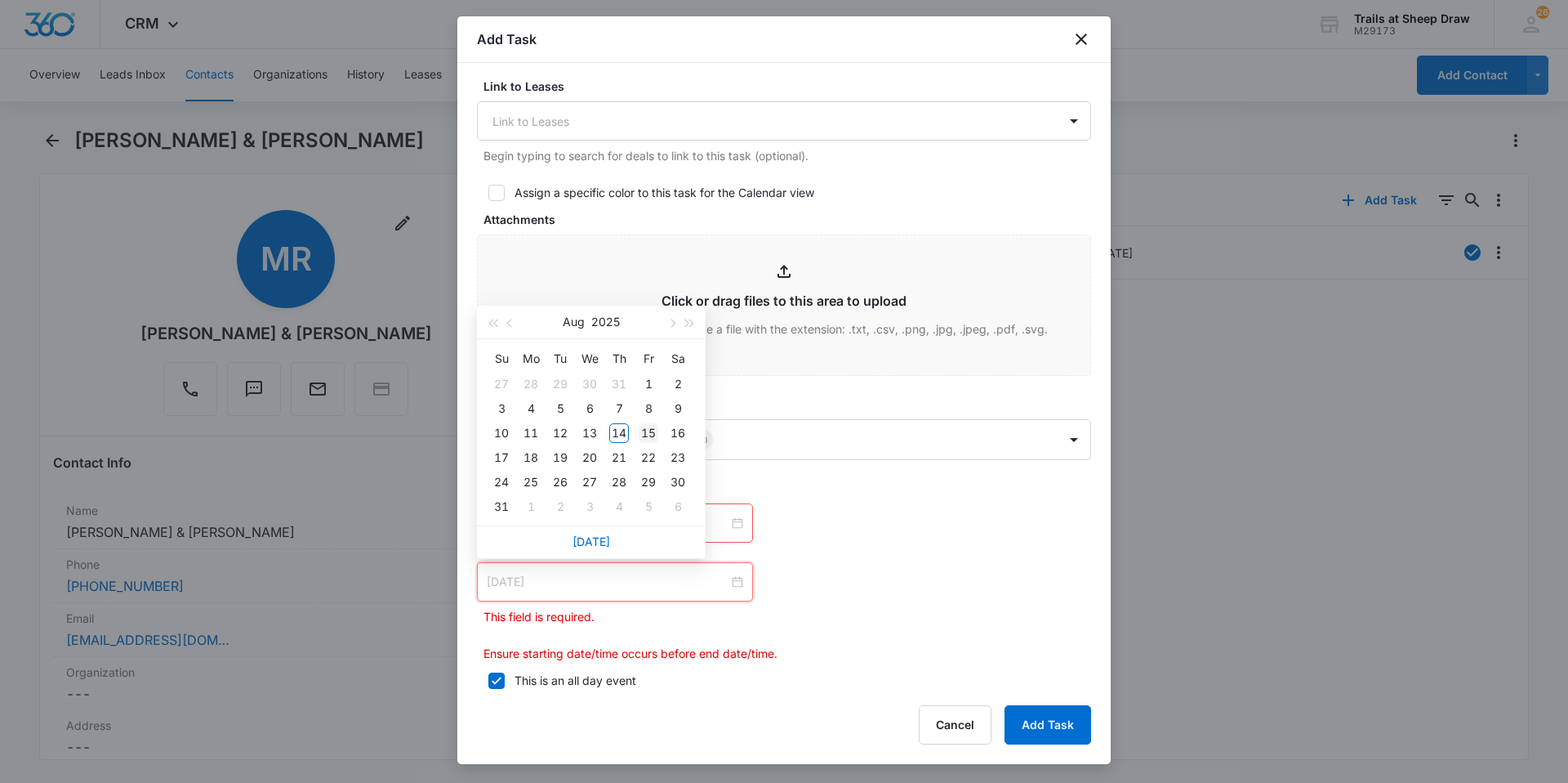
type input "[DATE]"
click at [658, 437] on td "15" at bounding box center [649, 433] width 30 height 24
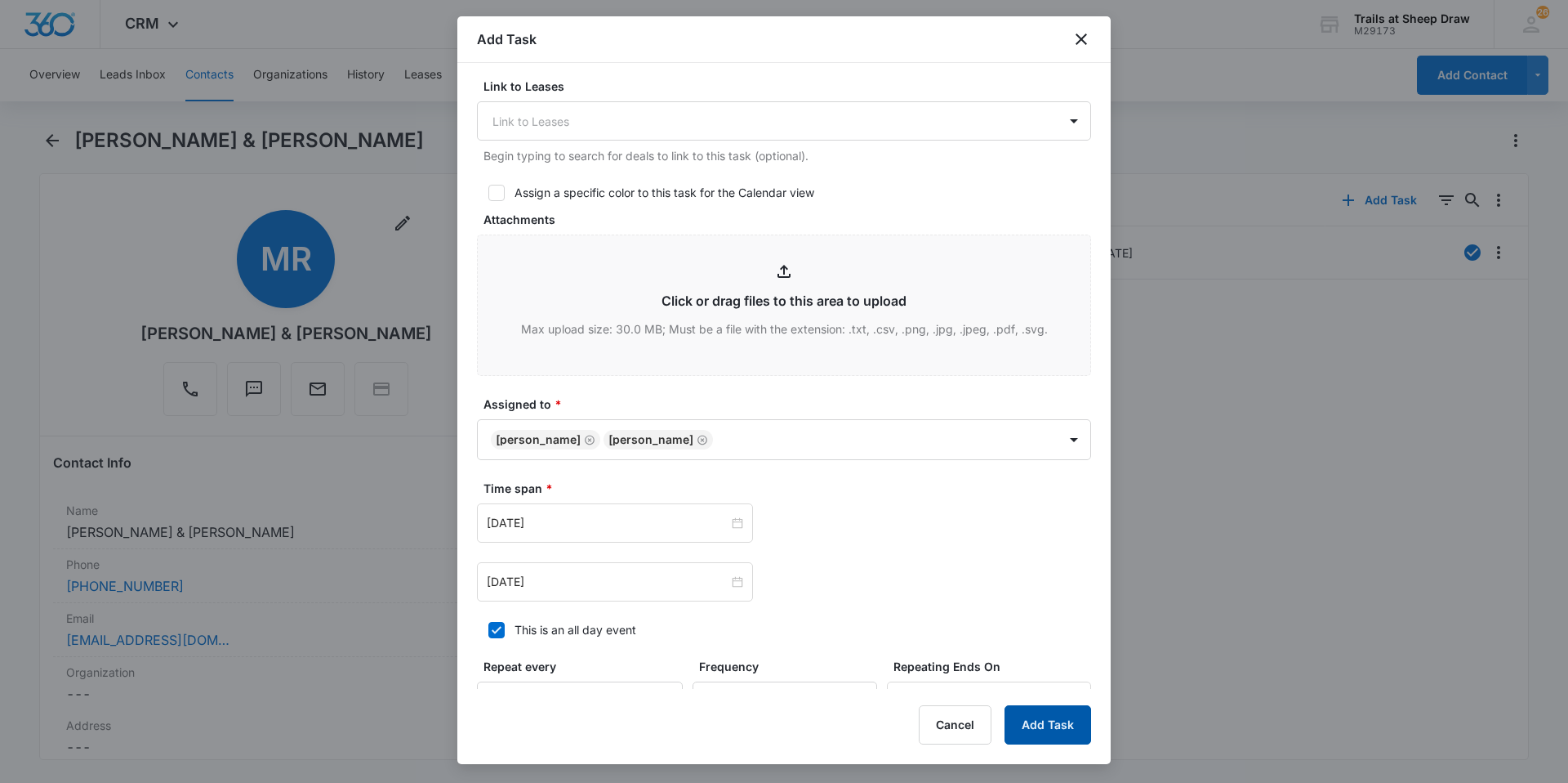
click at [1041, 740] on button "Add Task" at bounding box center [1047, 724] width 87 height 39
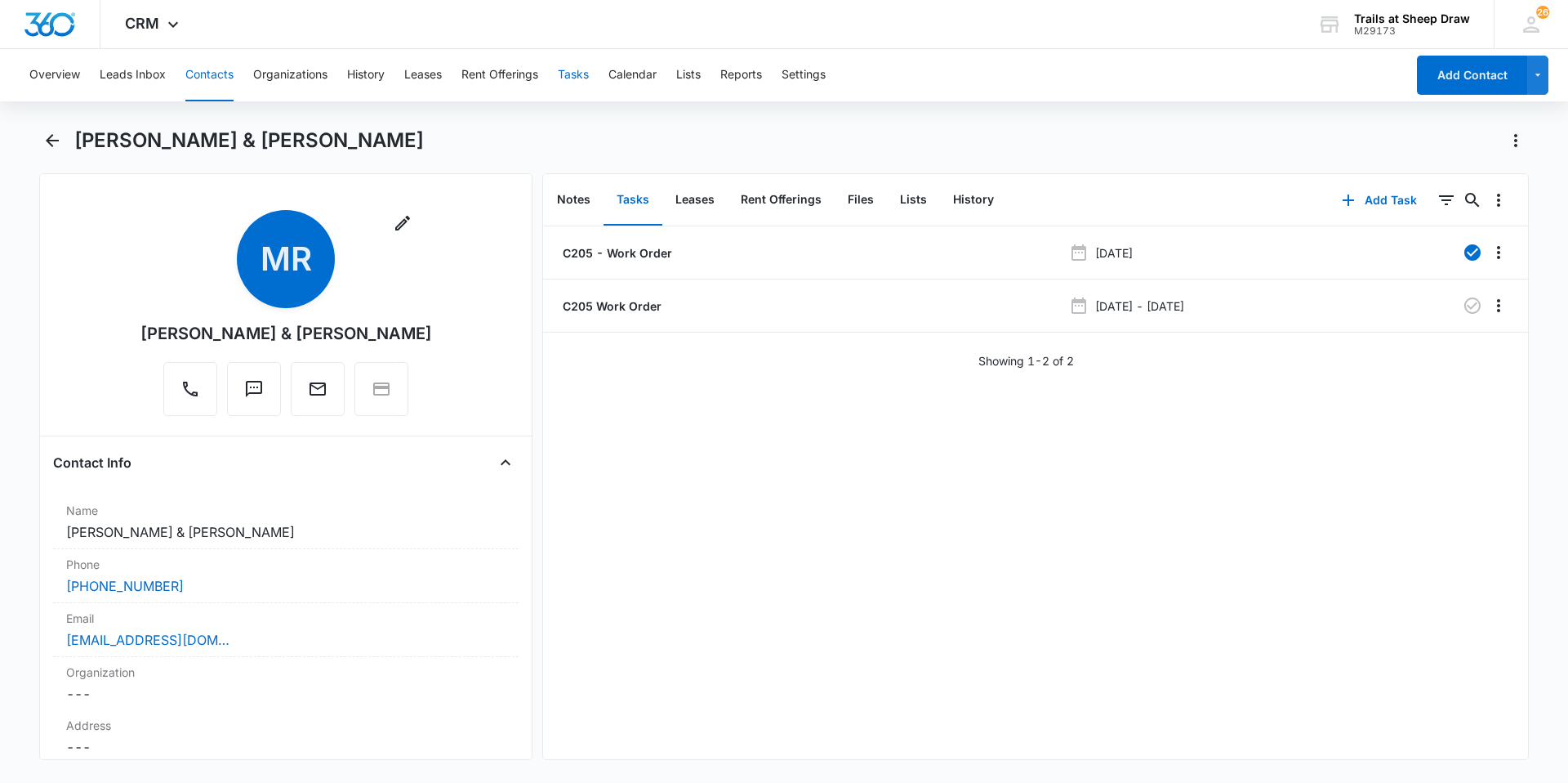
click at [583, 80] on button "Tasks" at bounding box center [572, 75] width 31 height 52
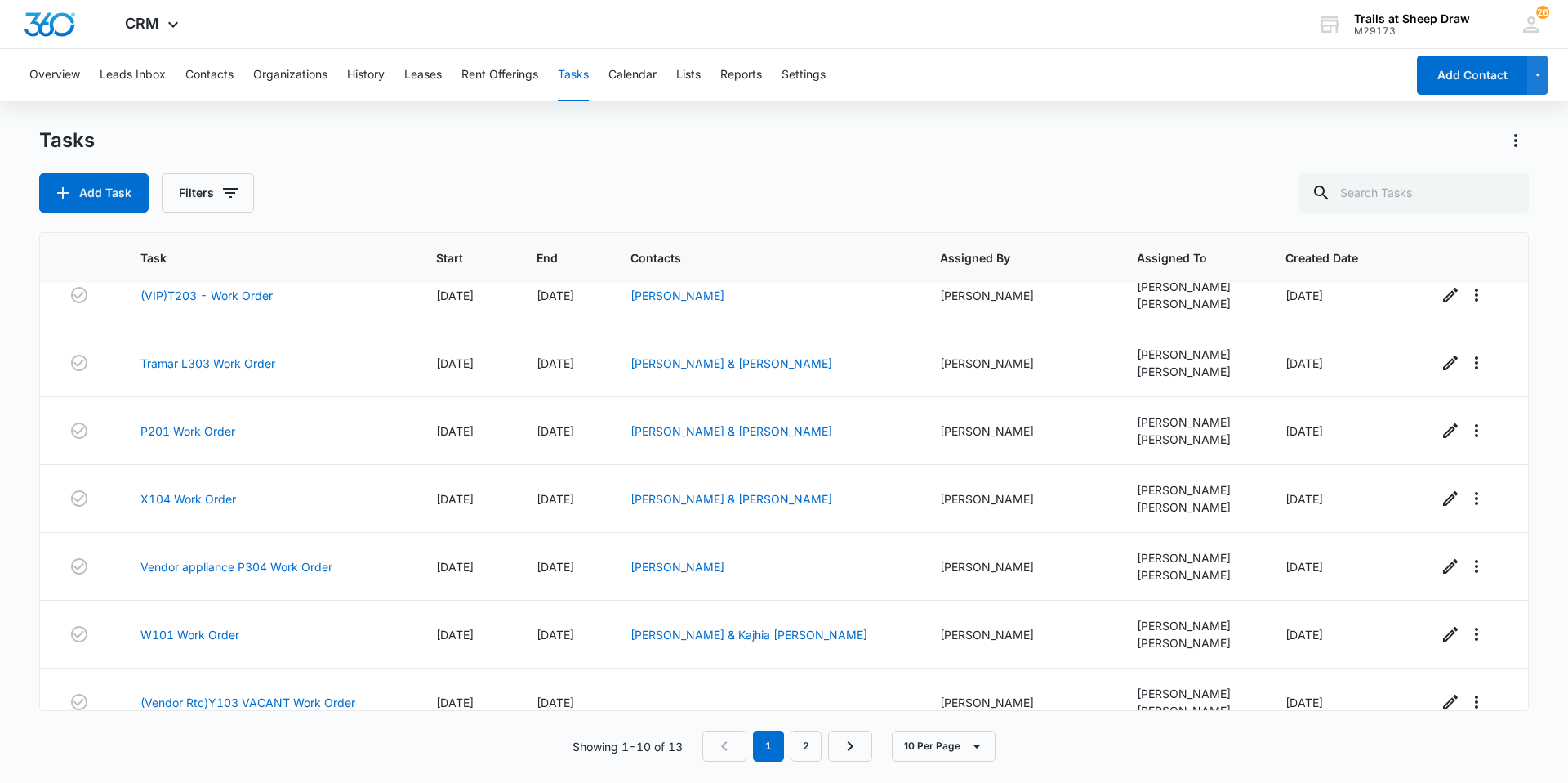
scroll to position [250, 0]
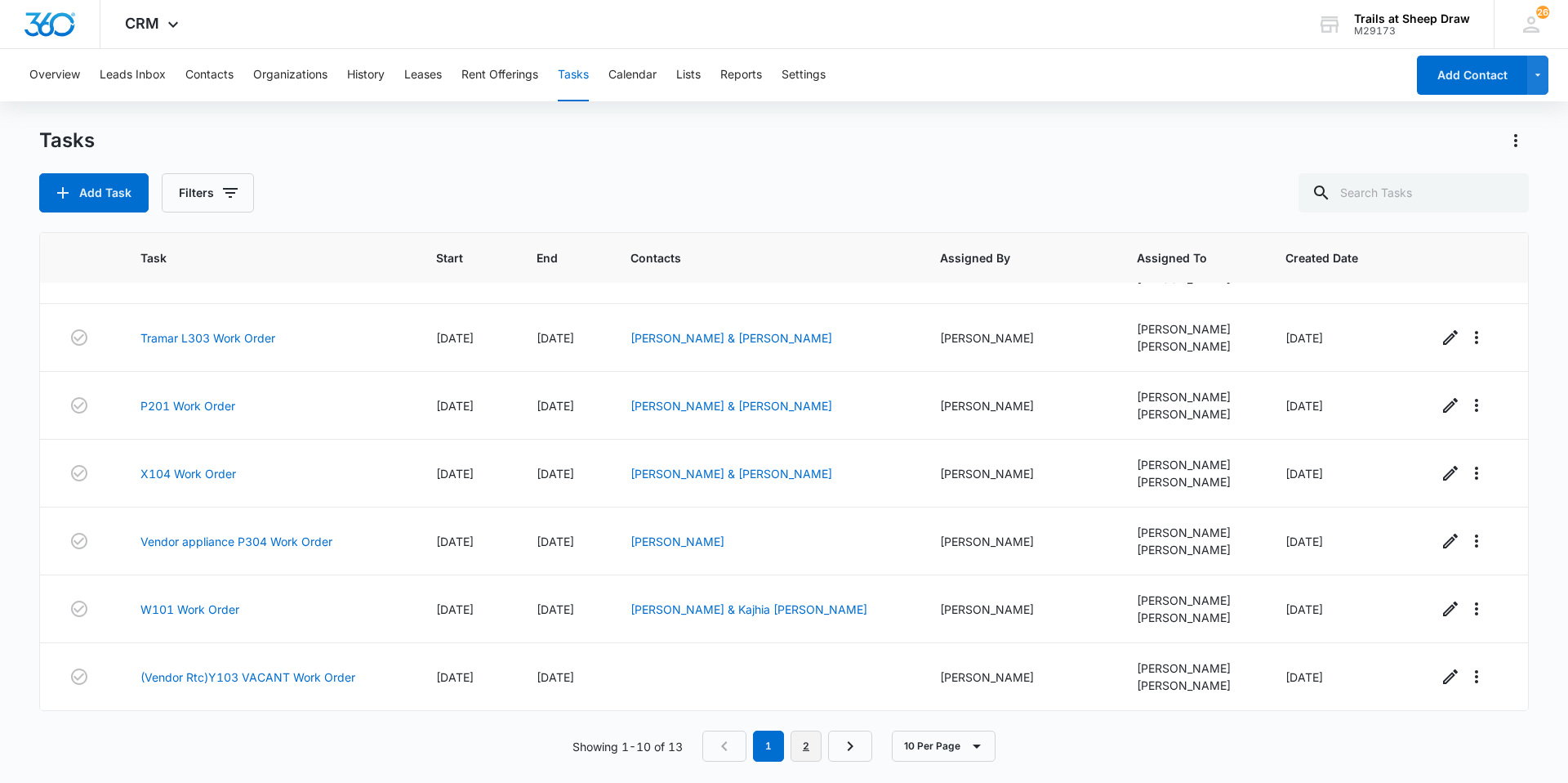
click at [797, 738] on link "2" at bounding box center [805, 746] width 31 height 31
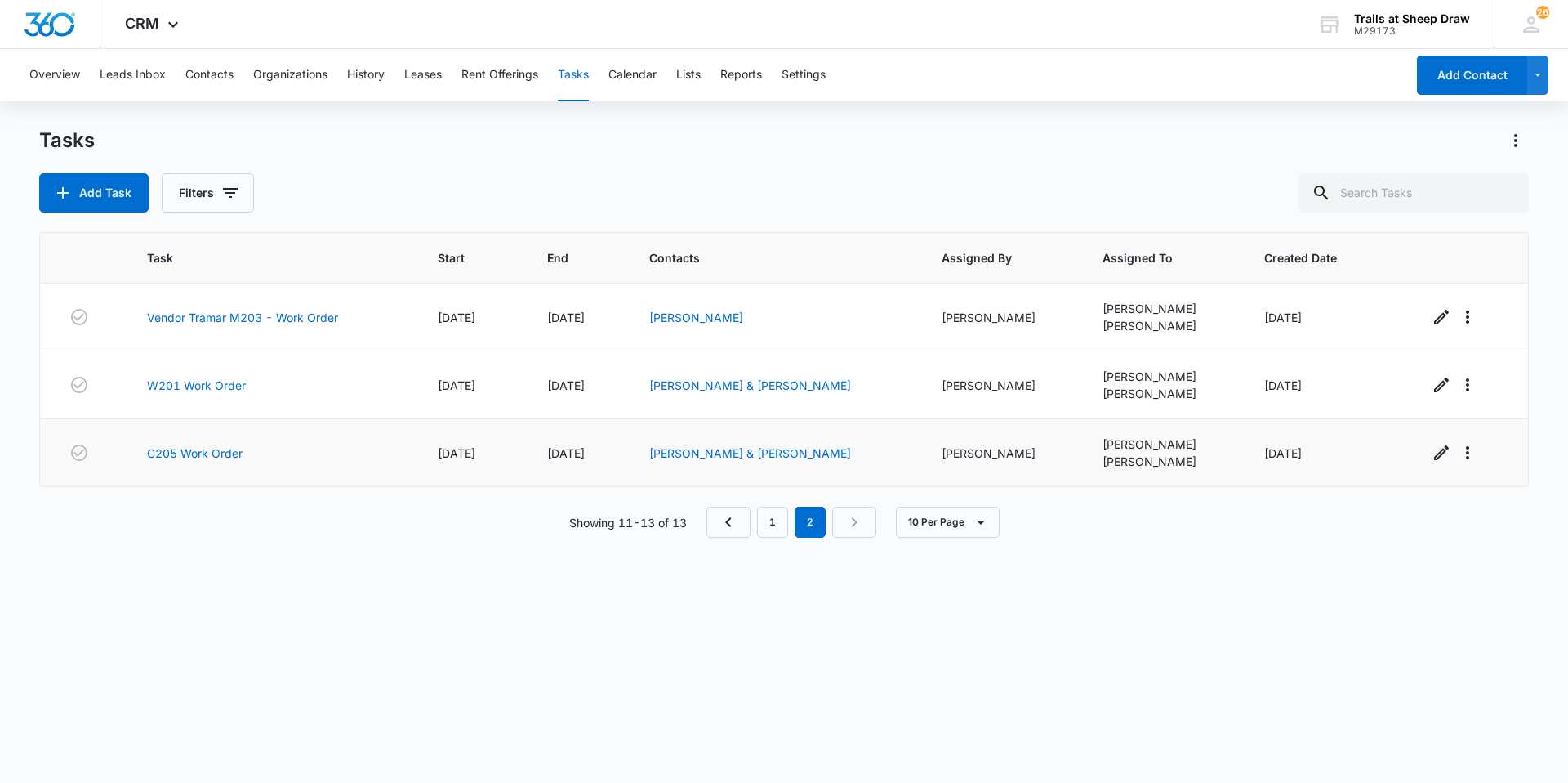
scroll to position [0, 0]
click at [765, 524] on link "1" at bounding box center [771, 521] width 31 height 31
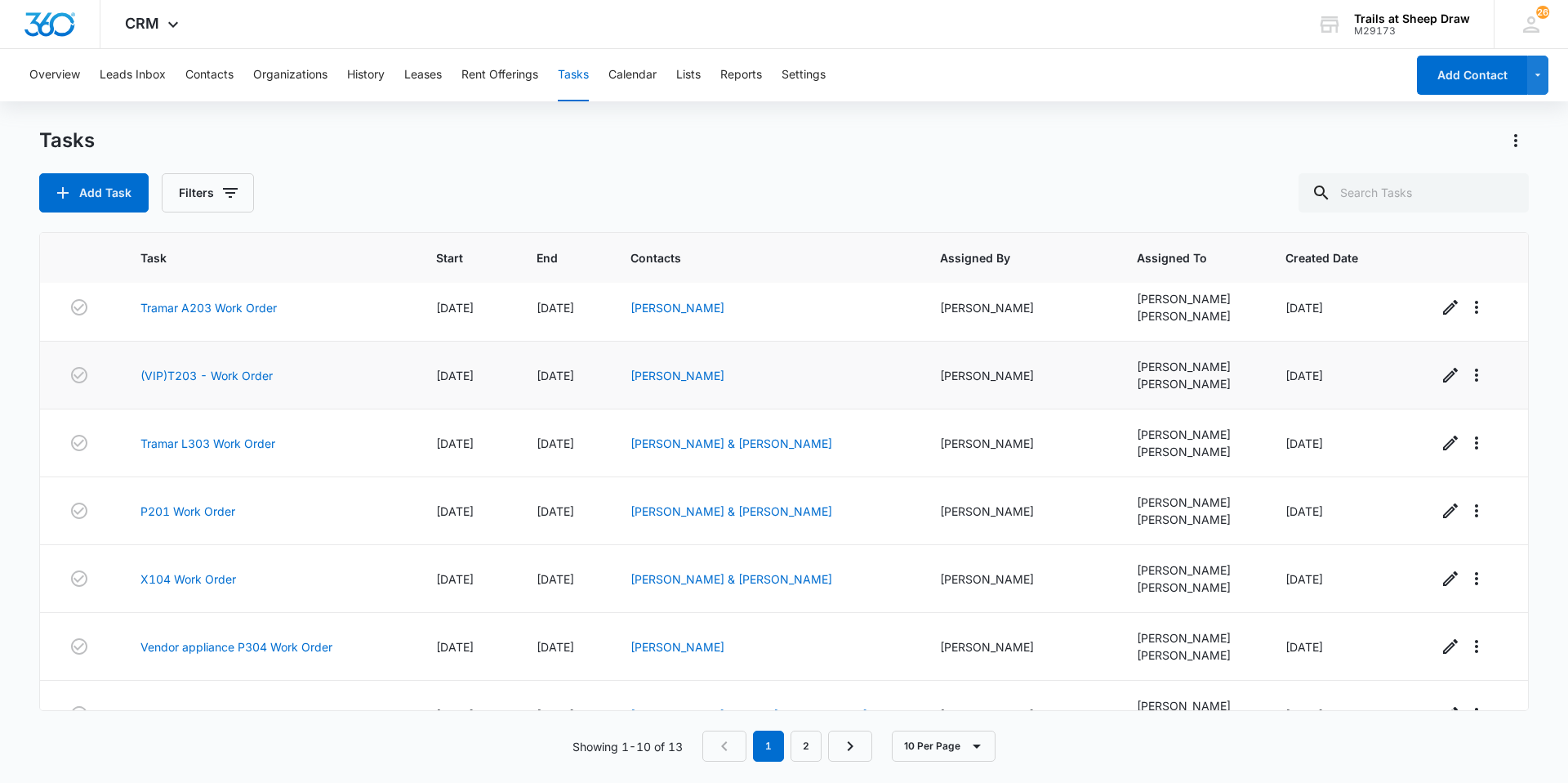
scroll to position [250, 0]
